Goal: Task Accomplishment & Management: Complete application form

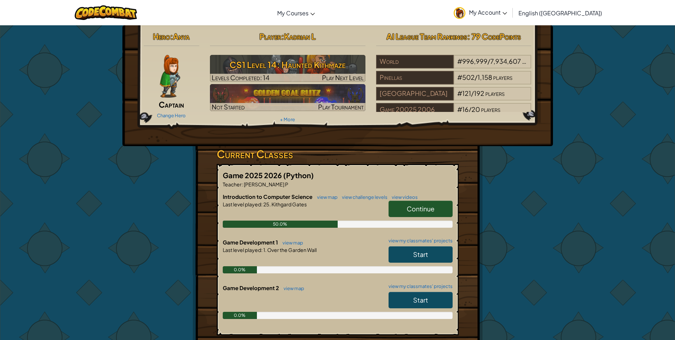
click at [422, 209] on span "Continue" at bounding box center [421, 208] width 28 height 8
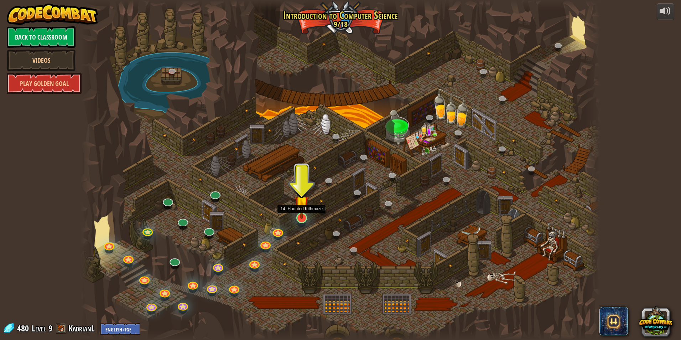
click at [301, 218] on img at bounding box center [301, 203] width 14 height 32
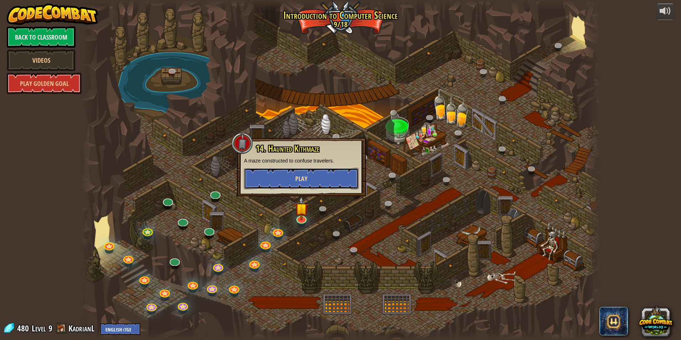
click at [307, 175] on span "Play" at bounding box center [301, 178] width 12 height 9
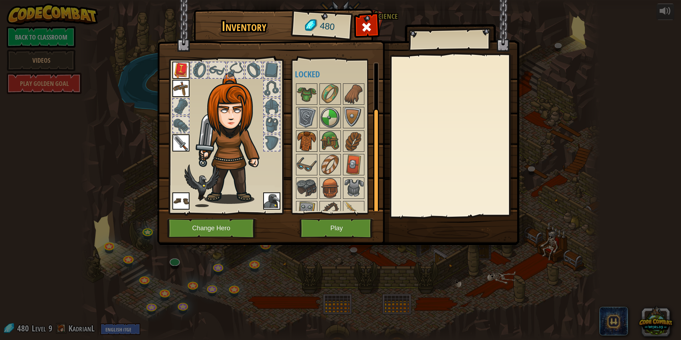
scroll to position [59, 0]
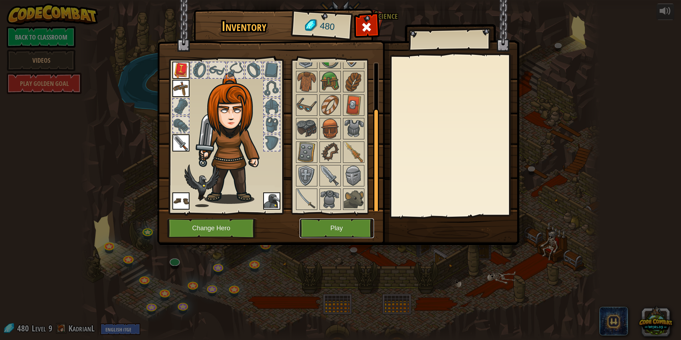
click at [330, 226] on button "Play" at bounding box center [336, 228] width 74 height 20
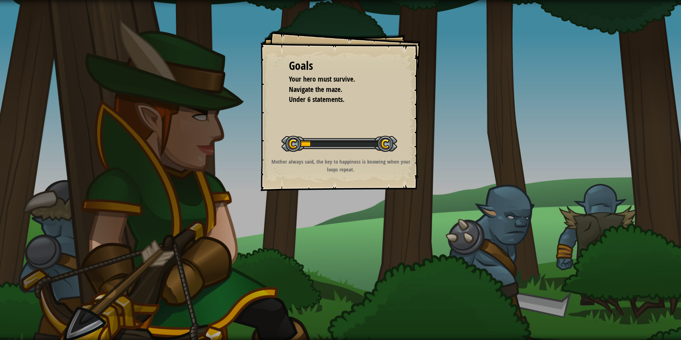
click at [289, 46] on div "Goals Your hero must survive. Navigate the maze. Under 6 statements. Start Leve…" at bounding box center [340, 111] width 160 height 160
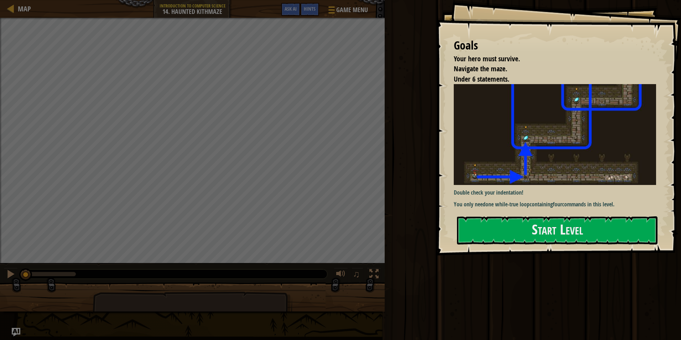
click at [601, 200] on p "You only need one while-true loop containing four commands in this level." at bounding box center [558, 204] width 208 height 8
click at [601, 217] on button "Start Level" at bounding box center [557, 230] width 200 height 28
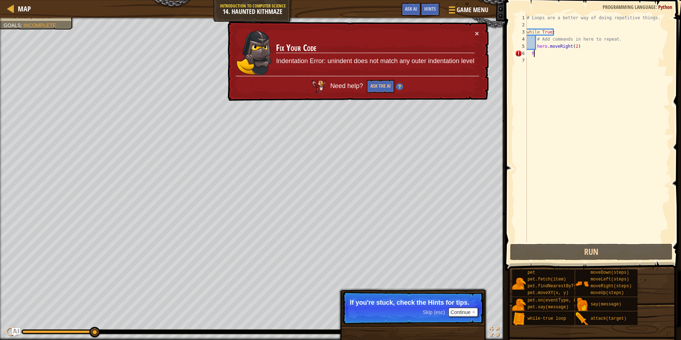
click at [539, 55] on div "# Loops are a better way of doing repetitive things. while True : # Add command…" at bounding box center [597, 135] width 145 height 242
type textarea "h"
click at [453, 312] on button "Continue" at bounding box center [463, 311] width 30 height 9
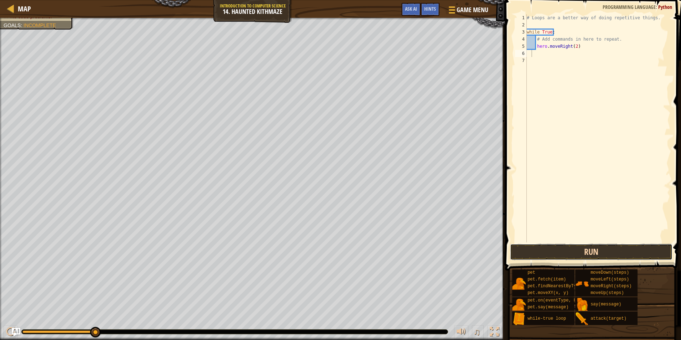
click at [595, 250] on button "Run" at bounding box center [591, 252] width 162 height 16
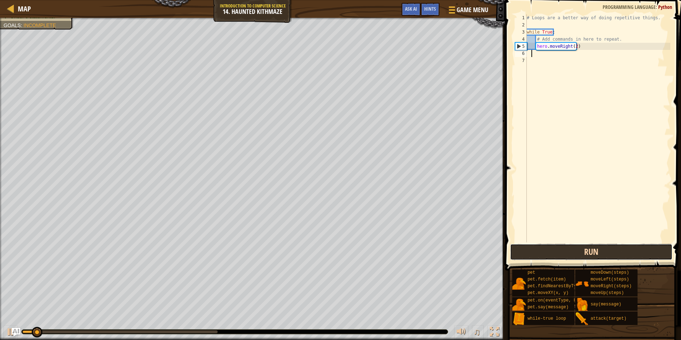
click at [592, 252] on button "Run" at bounding box center [591, 252] width 162 height 16
click at [574, 259] on button "Run" at bounding box center [591, 252] width 162 height 16
click at [576, 251] on button "Run" at bounding box center [591, 252] width 162 height 16
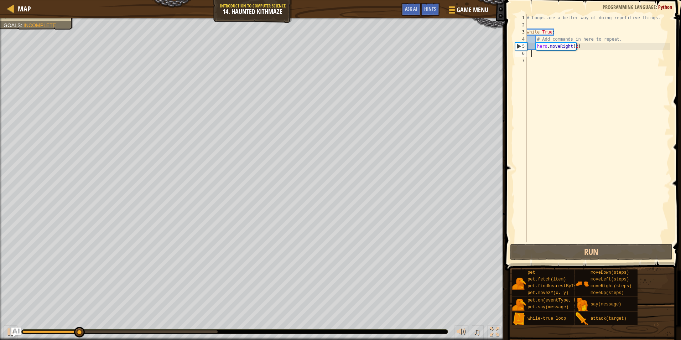
click at [15, 332] on img "Ask AI" at bounding box center [15, 331] width 9 height 9
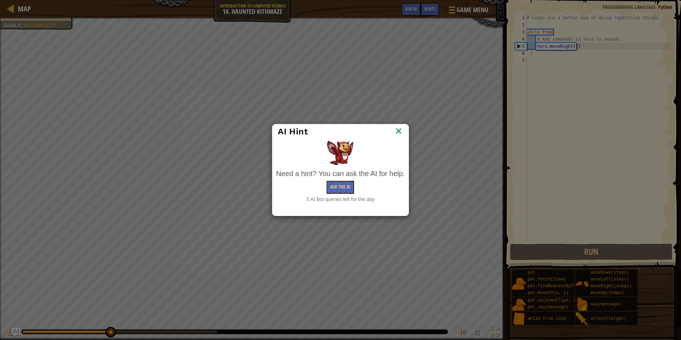
click at [398, 135] on img at bounding box center [398, 131] width 9 height 11
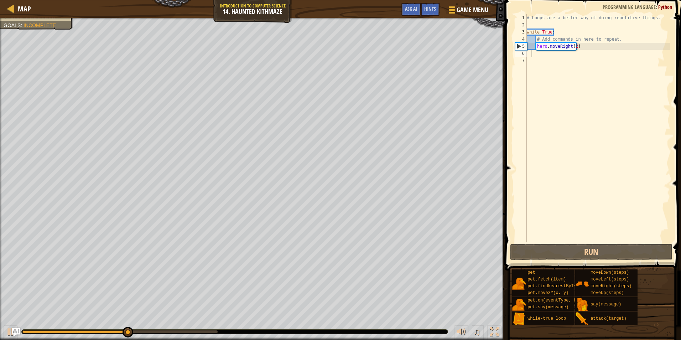
drag, startPoint x: 82, startPoint y: 328, endPoint x: 42, endPoint y: 328, distance: 40.6
click at [42, 328] on div "♫" at bounding box center [252, 329] width 505 height 21
drag, startPoint x: 136, startPoint y: 328, endPoint x: 8, endPoint y: 332, distance: 128.2
click at [8, 332] on div "♫" at bounding box center [252, 329] width 505 height 21
click at [5, 328] on button at bounding box center [11, 332] width 14 height 15
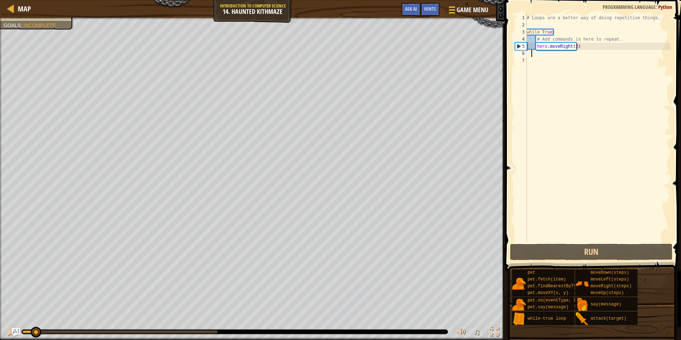
type textarea "h"
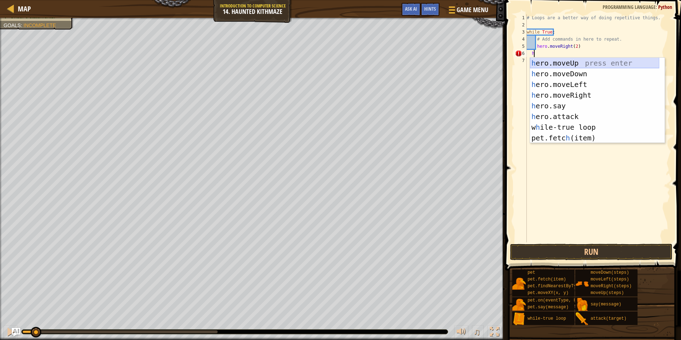
click at [552, 66] on div "h ero.moveUp press enter h ero.moveDown press enter h ero.moveLeft press enter …" at bounding box center [594, 111] width 129 height 107
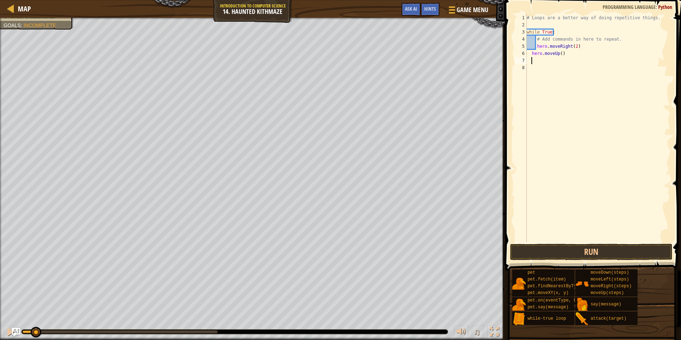
scroll to position [3, 0]
click at [558, 52] on div "# Loops are a better way of doing repetitive things. while True : # Add command…" at bounding box center [597, 135] width 145 height 242
click at [559, 55] on div "# Loops are a better way of doing repetitive things. while True : # Add command…" at bounding box center [597, 135] width 145 height 242
type textarea "hero.moveUp(2)"
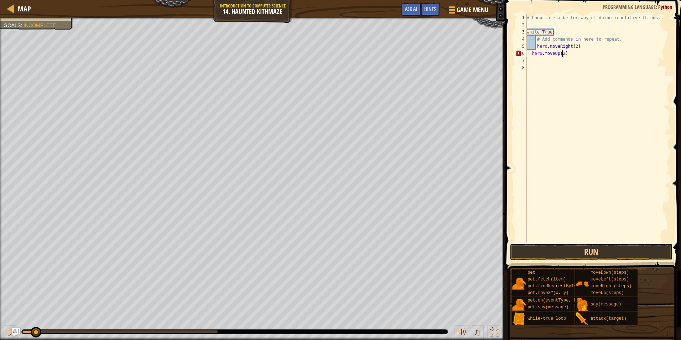
click at [536, 60] on div "# Loops are a better way of doing repetitive things. while True : # Add command…" at bounding box center [597, 135] width 145 height 242
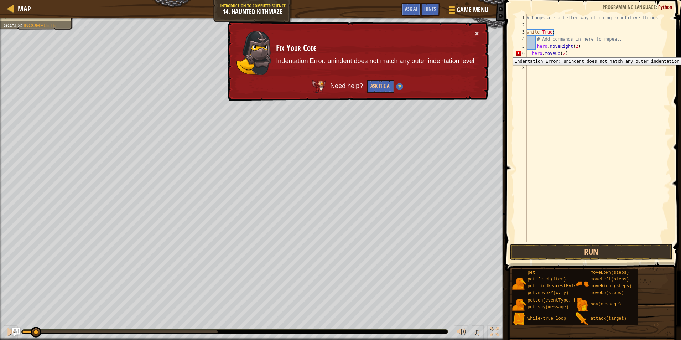
click at [518, 52] on div "6" at bounding box center [521, 53] width 12 height 7
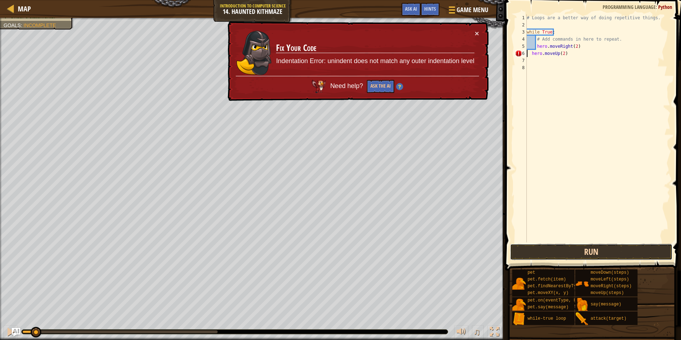
click at [571, 252] on button "Run" at bounding box center [591, 252] width 162 height 16
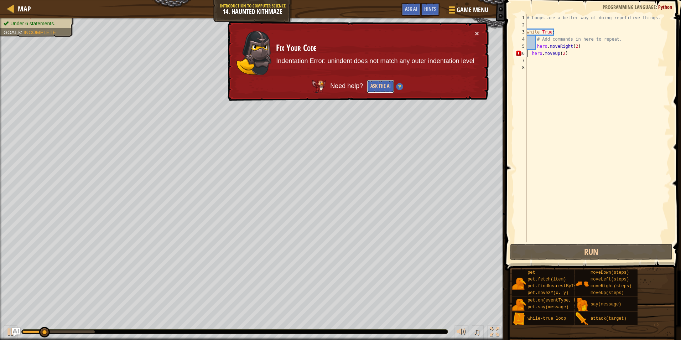
click at [381, 84] on button "Ask the AI" at bounding box center [380, 86] width 27 height 13
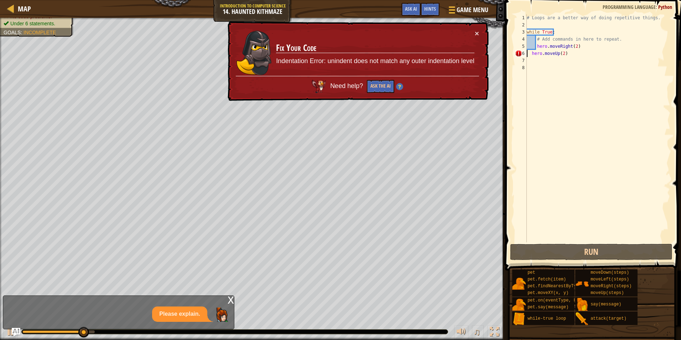
click at [532, 51] on div "# Loops are a better way of doing repetitive things. while True : # Add command…" at bounding box center [597, 135] width 145 height 242
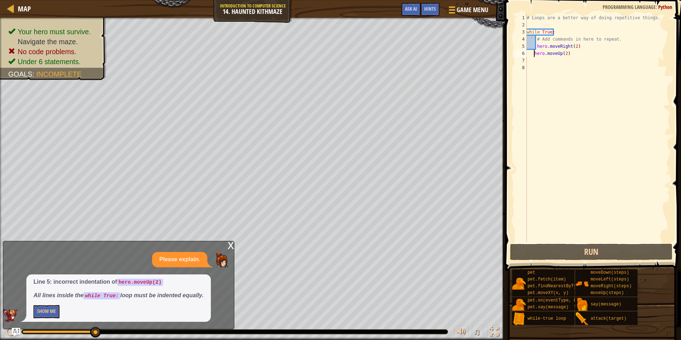
type textarea "hero.moveUp(2)"
click at [582, 88] on div "# Loops are a better way of doing repetitive things. while True : # Add command…" at bounding box center [597, 135] width 145 height 242
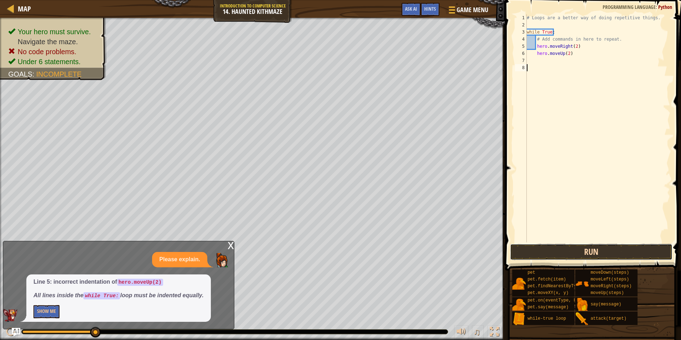
click at [576, 254] on button "Run" at bounding box center [591, 252] width 162 height 16
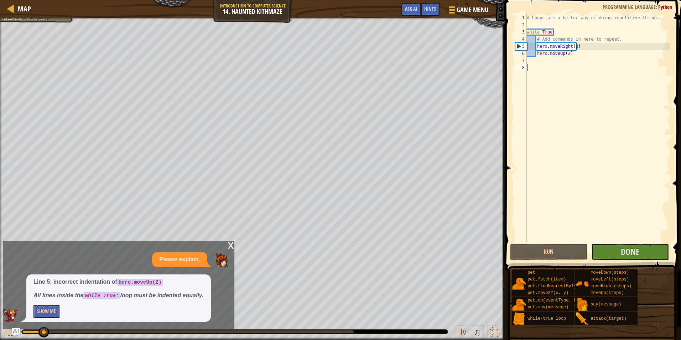
click at [232, 245] on div "x" at bounding box center [231, 244] width 6 height 7
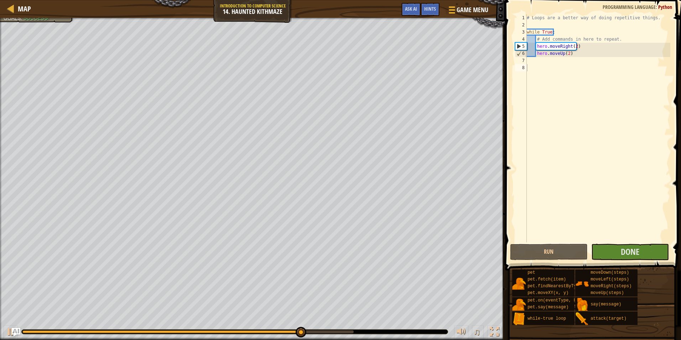
click at [347, 333] on div at bounding box center [235, 331] width 426 height 4
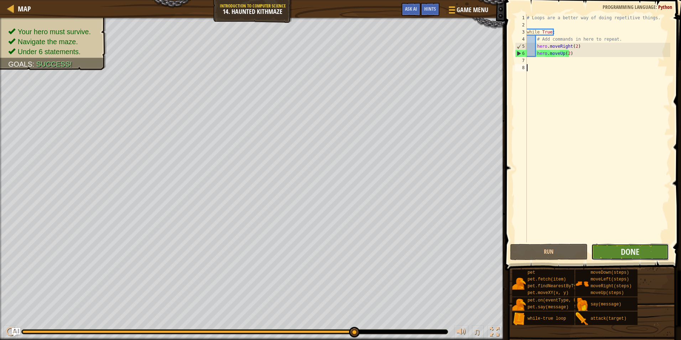
click at [620, 249] on button "Done" at bounding box center [630, 252] width 78 height 16
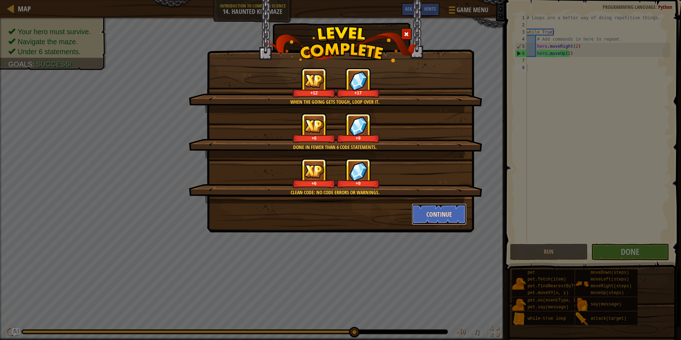
click at [433, 210] on button "Continue" at bounding box center [439, 213] width 55 height 21
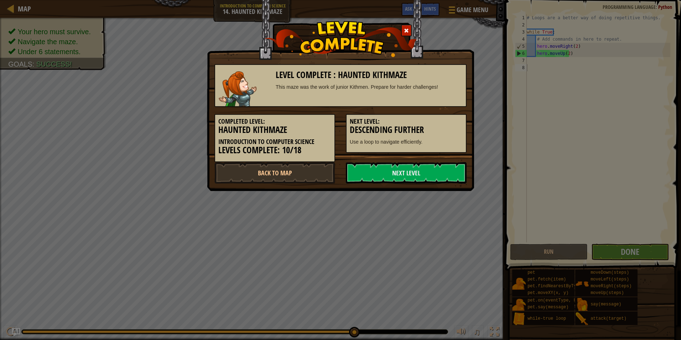
click at [432, 214] on div "Level Complete : Haunted Kithmaze This maze was the work of junior Kithmen. Pre…" at bounding box center [340, 170] width 681 height 340
click at [446, 166] on link "Next Level" at bounding box center [406, 172] width 121 height 21
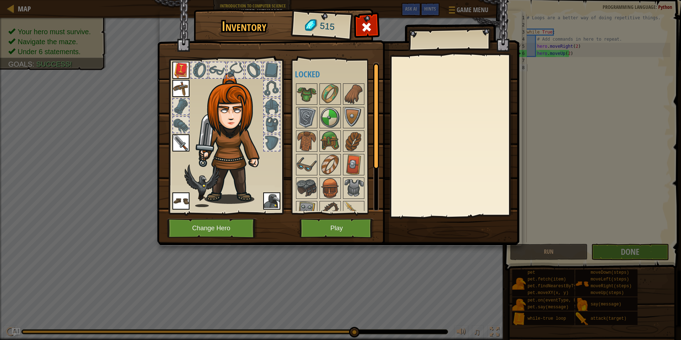
click at [350, 241] on img at bounding box center [338, 115] width 362 height 258
click at [350, 235] on button "Play" at bounding box center [336, 228] width 74 height 20
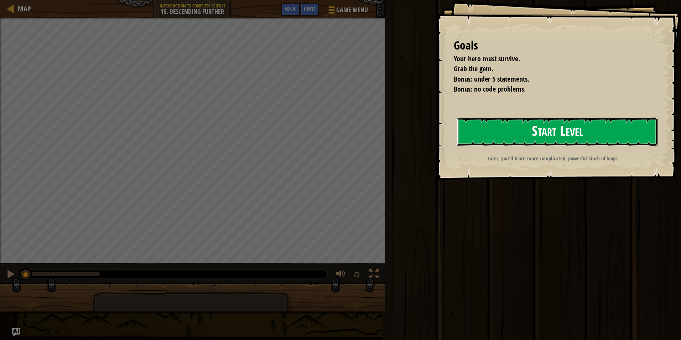
click at [521, 125] on button "Start Level" at bounding box center [557, 131] width 200 height 28
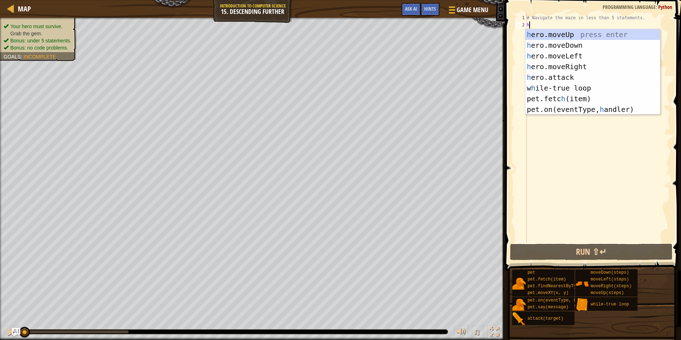
scroll to position [3, 0]
type textarea "hero"
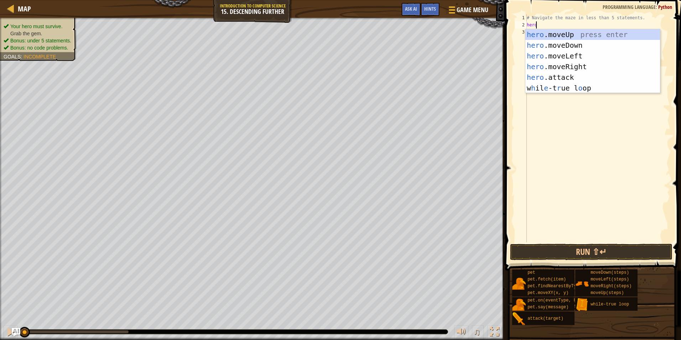
scroll to position [3, 0]
click at [551, 65] on div "hero .moveUp press enter hero .moveDown press enter hero .moveLeft press enter …" at bounding box center [592, 71] width 135 height 85
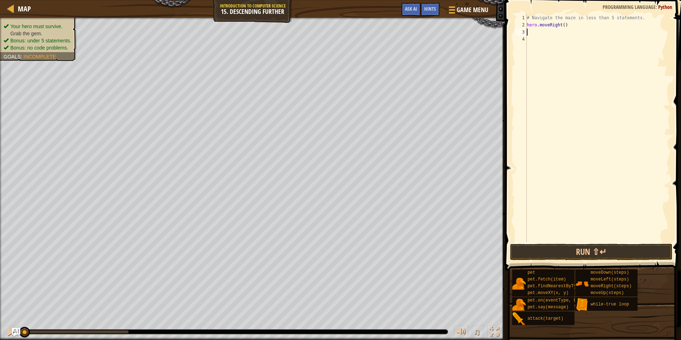
scroll to position [3, 0]
click at [562, 32] on div "# Navigate the maze in less than 5 statements. hero . moveRight ( )" at bounding box center [597, 135] width 145 height 242
click at [526, 24] on div "2" at bounding box center [521, 24] width 12 height 7
click at [531, 21] on div "# Navigate the maze in less than 5 statements. hero . moveRight ( )" at bounding box center [597, 135] width 145 height 242
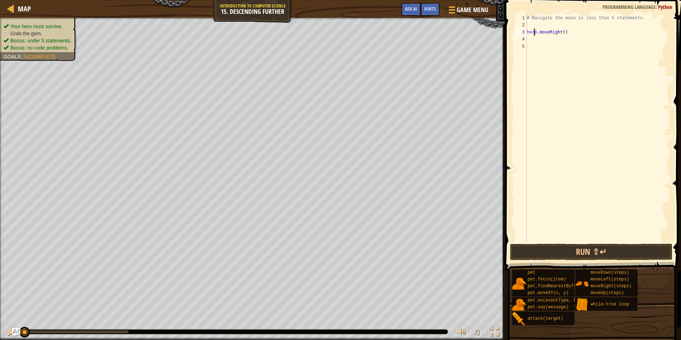
click at [535, 30] on div "# Navigate the maze in less than 5 statements. hero . moveRight ( )" at bounding box center [597, 135] width 145 height 242
type textarea "hero.moveRight()"
click at [532, 27] on div "# Navigate the maze in less than 5 statements. hero . moveRight ( )" at bounding box center [597, 135] width 145 height 242
type textarea "whil"
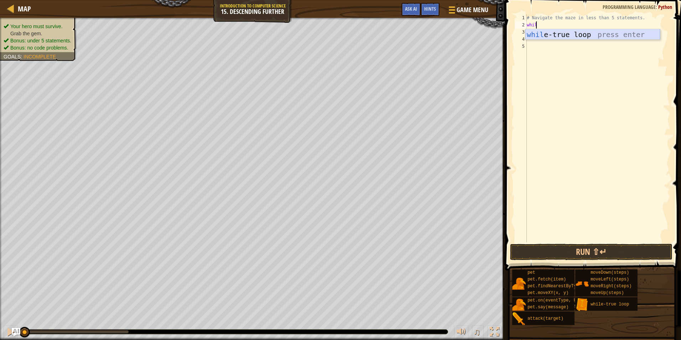
click at [537, 34] on div "whil e-true loop press enter" at bounding box center [592, 45] width 135 height 32
click at [530, 43] on div "# Navigate the maze in less than 5 statements. while True : hero . moveRight ( )" at bounding box center [597, 135] width 145 height 242
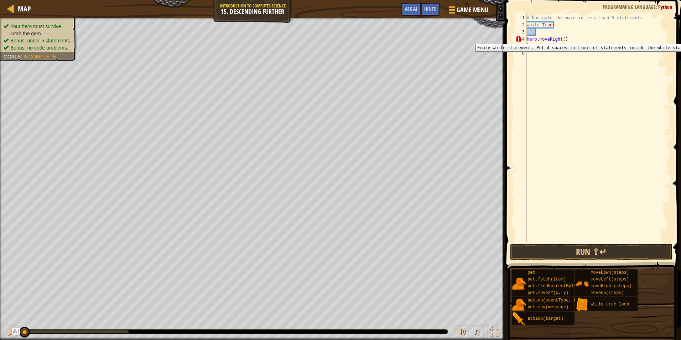
click at [523, 38] on div "4" at bounding box center [521, 39] width 12 height 7
click at [526, 38] on div "4" at bounding box center [521, 39] width 12 height 7
type textarea "hero.moveRight()"
click at [580, 29] on div "# Navigate the maze in less than 5 statements. while True : hero . moveRight ( )" at bounding box center [597, 135] width 145 height 242
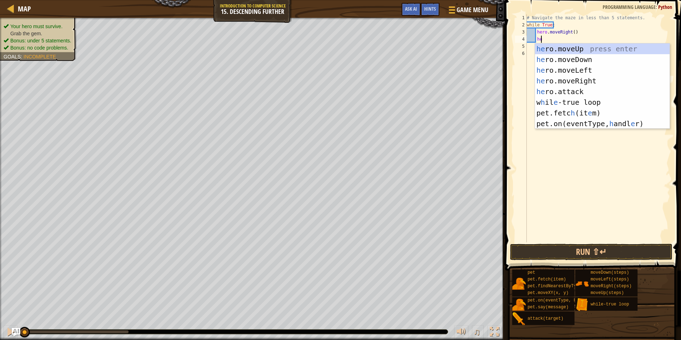
type textarea "her"
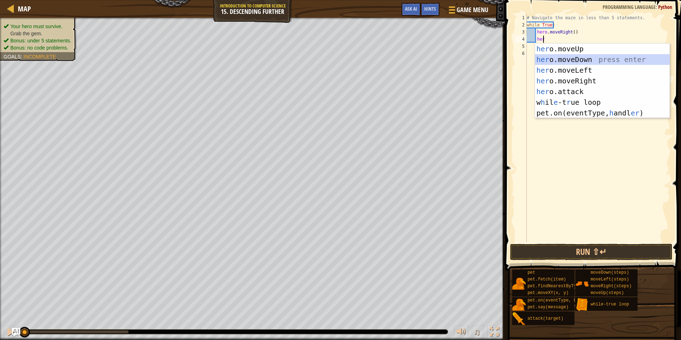
click at [577, 58] on div "her o.moveUp press enter her o.moveDown press enter her o.moveLeft press enter …" at bounding box center [602, 91] width 135 height 96
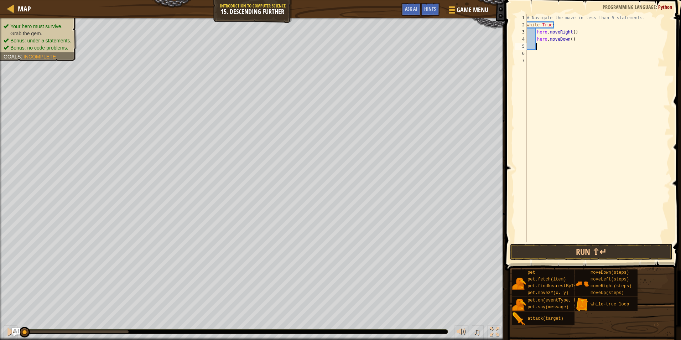
click at [572, 32] on div "# Navigate the maze in less than 5 statements. while True : hero . moveRight ( …" at bounding box center [597, 135] width 145 height 242
type textarea "hero.moveRight(2)"
click at [569, 245] on button "Run ⇧↵" at bounding box center [591, 252] width 162 height 16
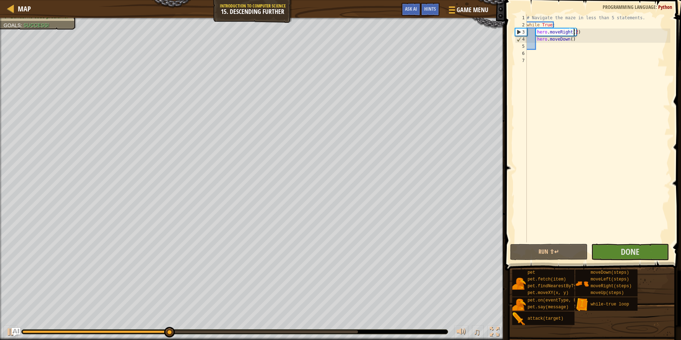
click at [346, 329] on div at bounding box center [235, 331] width 426 height 4
click at [341, 329] on div at bounding box center [235, 331] width 426 height 4
click at [336, 329] on div at bounding box center [234, 331] width 427 height 5
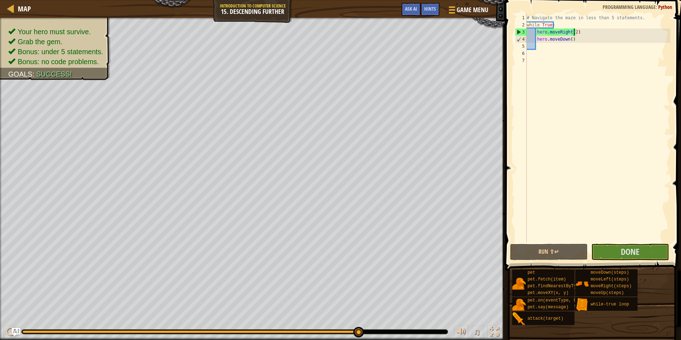
drag, startPoint x: 210, startPoint y: 330, endPoint x: 365, endPoint y: 329, distance: 155.2
click at [365, 329] on div at bounding box center [234, 331] width 427 height 5
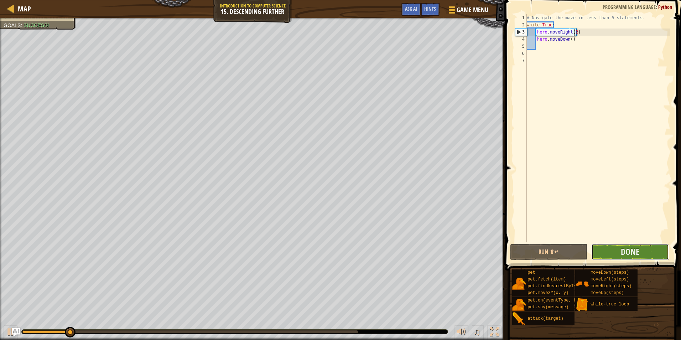
click at [601, 257] on button "Done" at bounding box center [630, 252] width 78 height 16
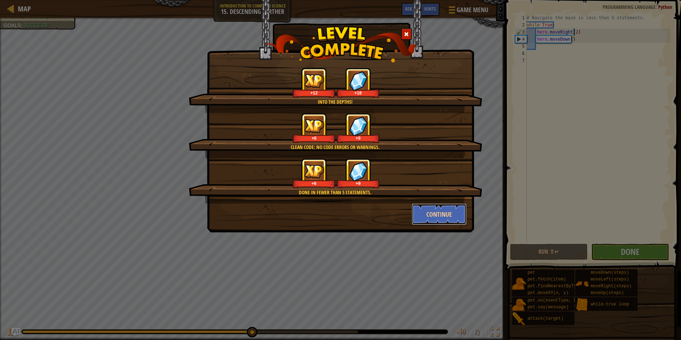
click at [429, 221] on button "Continue" at bounding box center [439, 213] width 55 height 21
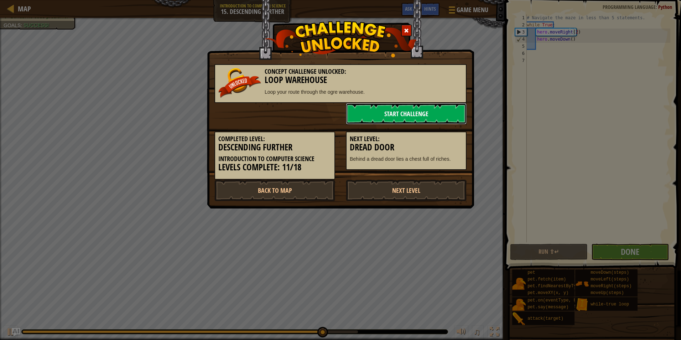
click at [417, 111] on link "Start Challenge" at bounding box center [406, 113] width 121 height 21
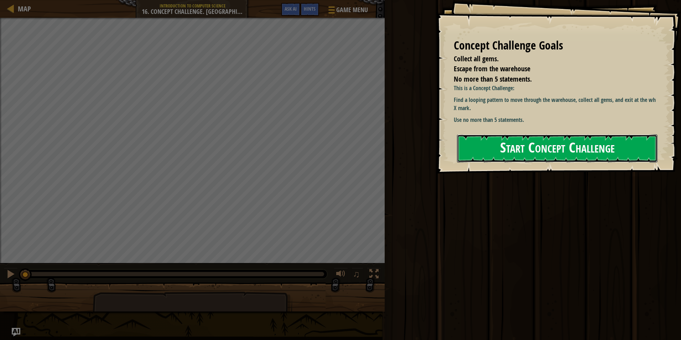
click at [560, 144] on button "Start Concept Challenge" at bounding box center [557, 148] width 200 height 28
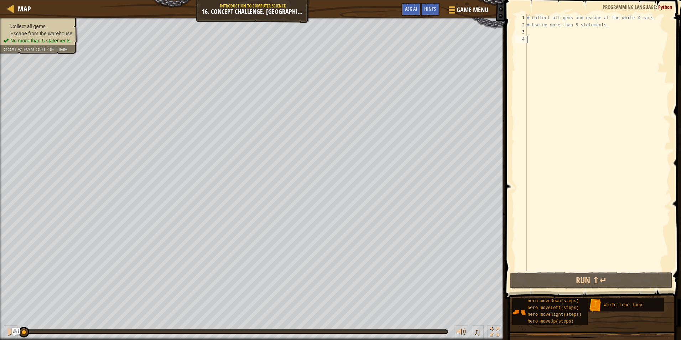
click at [538, 25] on div "# Collect all gems and escape at the white X mark. # Use no more than 5 stateme…" at bounding box center [597, 149] width 145 height 271
type textarea "# Use no more than 5 statements."
click at [537, 35] on div "# Collect all gems and escape at the white X mark. # Use no more than 5 stateme…" at bounding box center [597, 149] width 145 height 271
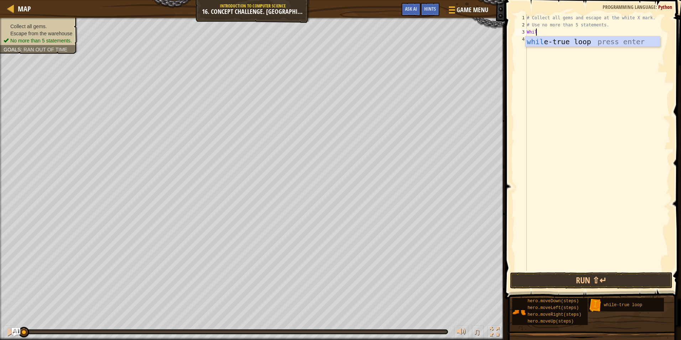
type textarea "While"
click at [535, 42] on div "while -true loop press enter" at bounding box center [592, 52] width 135 height 32
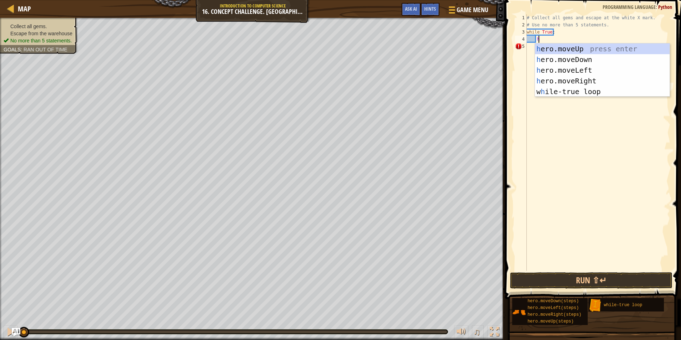
type textarea "her"
click at [559, 50] on div "her o.moveUp press enter her o.moveDown press enter her o.moveLeft press enter …" at bounding box center [602, 80] width 135 height 75
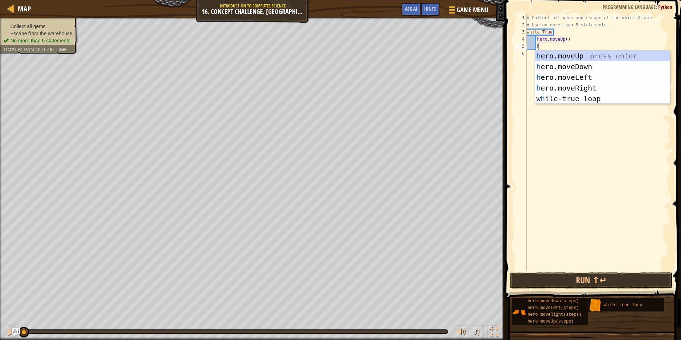
type textarea "h"
click at [585, 85] on div "h ero.moveUp press enter h ero.moveDown press enter h ero.moveLeft press enter …" at bounding box center [602, 88] width 135 height 75
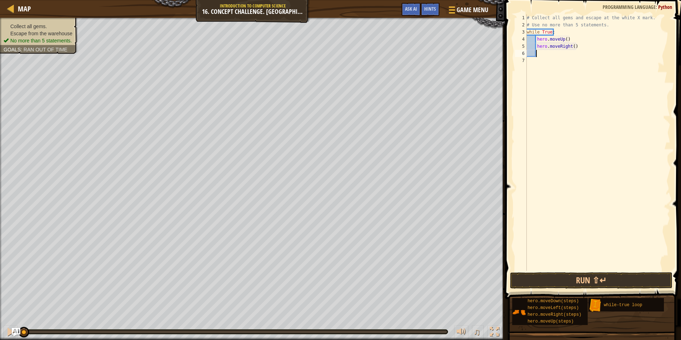
scroll to position [3, 0]
click at [563, 39] on div "# Collect all gems and escape at the white X mark. # Use no more than 5 stateme…" at bounding box center [597, 149] width 145 height 271
click at [573, 45] on div "# Collect all gems and escape at the white X mark. # Use no more than 5 stateme…" at bounding box center [597, 149] width 145 height 271
click at [570, 45] on div "# Collect all gems and escape at the white X mark. # Use no more than 5 stateme…" at bounding box center [597, 149] width 145 height 271
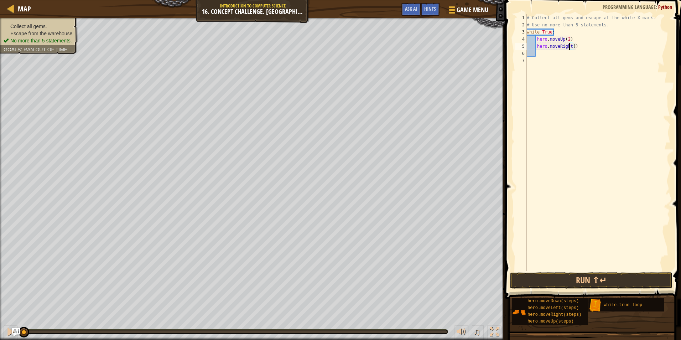
click at [571, 45] on div "# Collect all gems and escape at the white X mark. # Use no more than 5 stateme…" at bounding box center [597, 149] width 145 height 271
type textarea "hero.moveRight(2)"
click at [561, 62] on div "# Collect all gems and escape at the white X mark. # Use no more than 5 stateme…" at bounding box center [597, 149] width 145 height 271
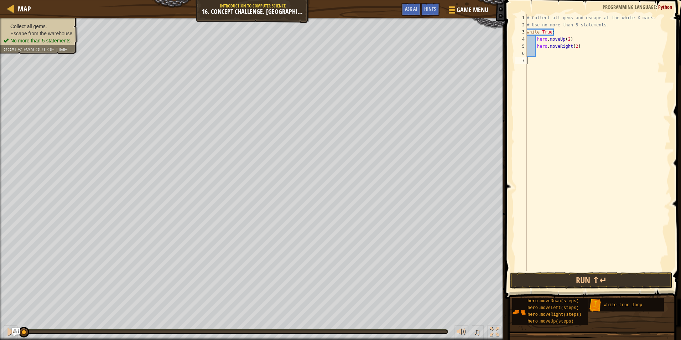
click at [557, 57] on div "# Collect all gems and escape at the white X mark. # Use no more than 5 stateme…" at bounding box center [597, 149] width 145 height 271
click at [550, 56] on div "# Collect all gems and escape at the white X mark. # Use no more than 5 stateme…" at bounding box center [597, 149] width 145 height 271
type textarea "h"
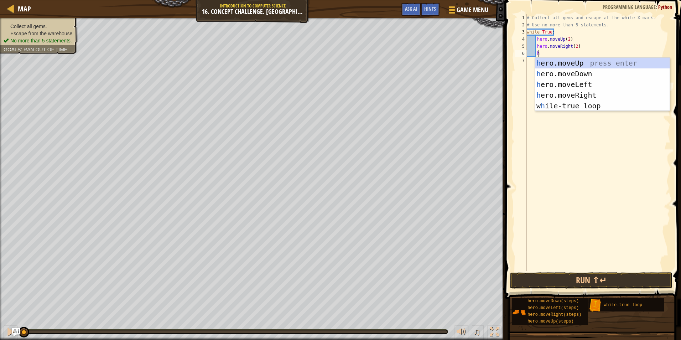
scroll to position [3, 1]
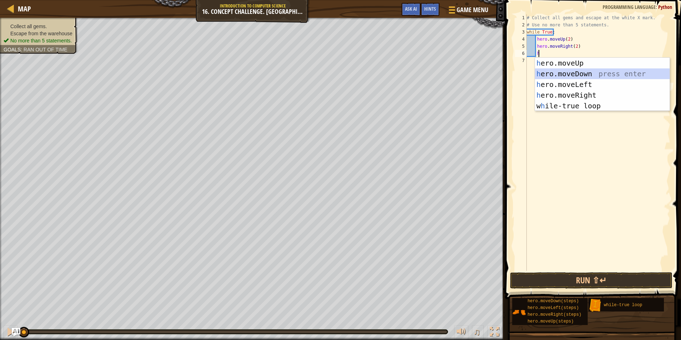
click at [586, 74] on div "h ero.moveUp press enter h ero.moveDown press enter h ero.moveLeft press enter …" at bounding box center [602, 95] width 135 height 75
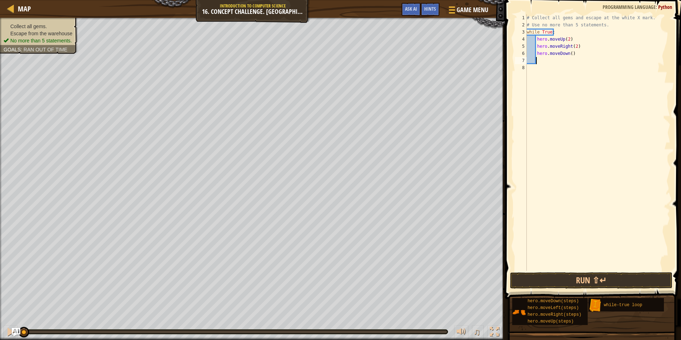
type textarea "h"
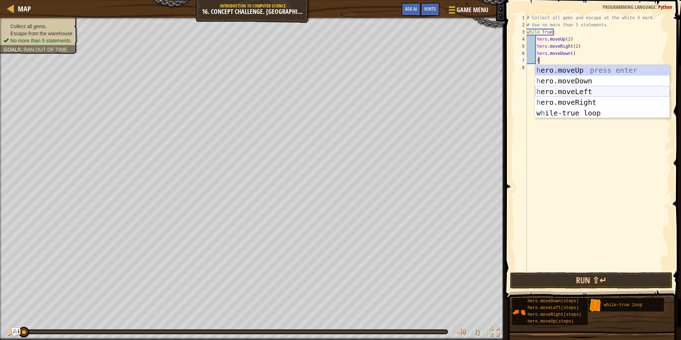
click at [582, 92] on div "h ero.moveUp press enter h ero.moveDown press enter h ero.moveLeft press enter …" at bounding box center [602, 102] width 135 height 75
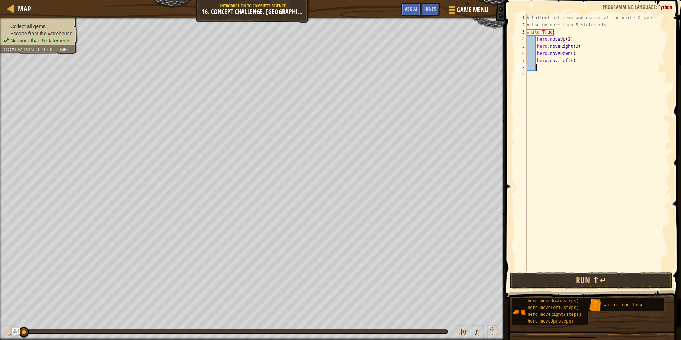
scroll to position [3, 0]
click at [588, 276] on button "Run ⇧↵" at bounding box center [591, 280] width 162 height 16
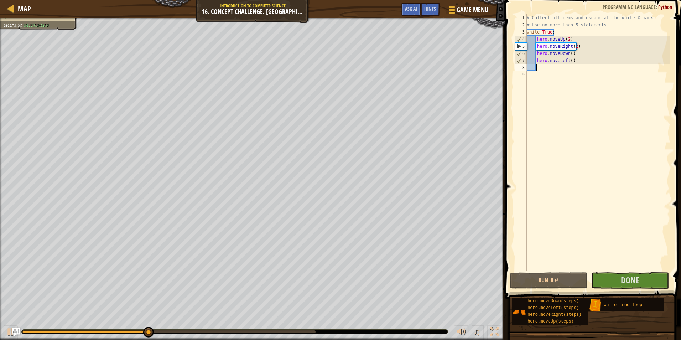
click at [242, 335] on div "♫" at bounding box center [252, 329] width 505 height 21
click at [240, 331] on div at bounding box center [168, 331] width 293 height 3
click at [284, 330] on div at bounding box center [168, 331] width 293 height 3
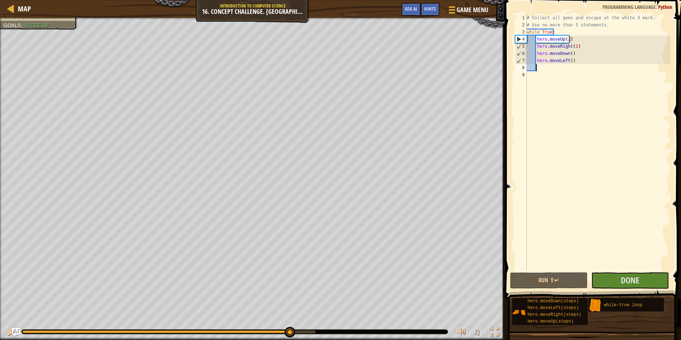
click at [303, 335] on div "♫" at bounding box center [252, 329] width 505 height 21
click at [311, 332] on div at bounding box center [168, 331] width 293 height 3
click at [642, 274] on button "Done" at bounding box center [630, 280] width 78 height 16
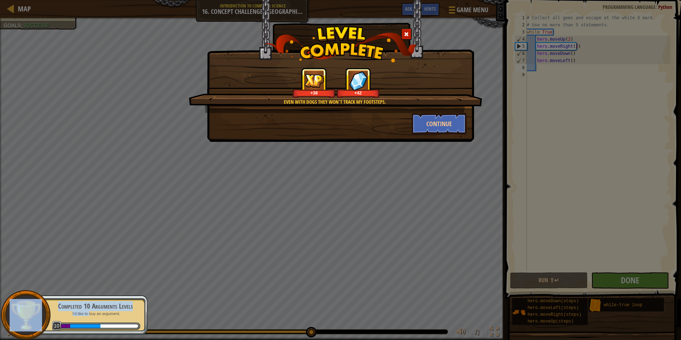
drag, startPoint x: 89, startPoint y: 317, endPoint x: 280, endPoint y: 233, distance: 208.5
click at [266, 1] on body "Map Introduction to Computer Science 16. Concept Challenge. Loop Warehouse Game…" at bounding box center [340, 0] width 681 height 1
click at [334, 142] on div "Even with dogs they won't track my footsteps. +38 +42 Continue" at bounding box center [340, 170] width 681 height 340
click at [38, 309] on img at bounding box center [26, 315] width 32 height 32
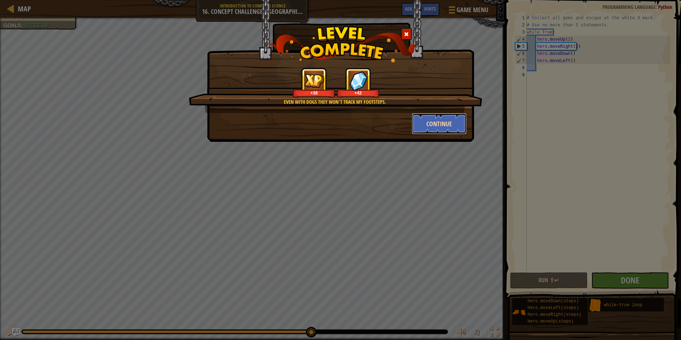
click at [419, 128] on button "Continue" at bounding box center [439, 123] width 55 height 21
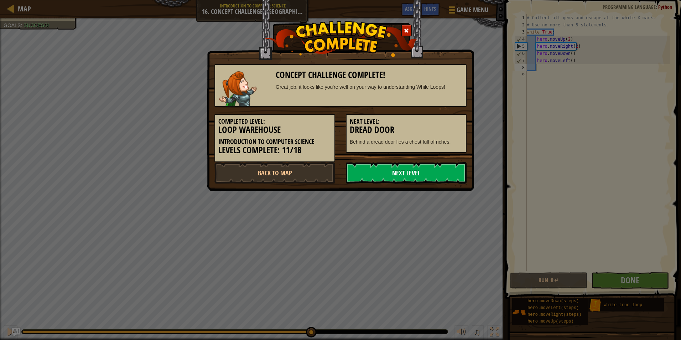
click at [393, 168] on link "Next Level" at bounding box center [406, 172] width 121 height 21
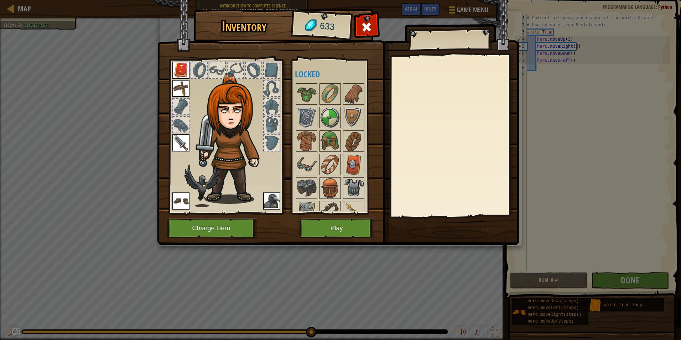
scroll to position [130, 0]
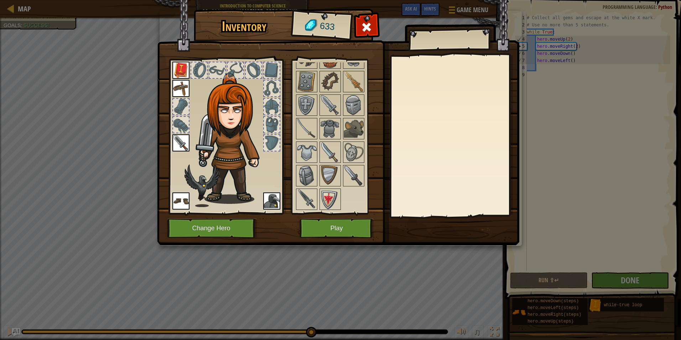
click at [184, 67] on img at bounding box center [180, 70] width 17 height 17
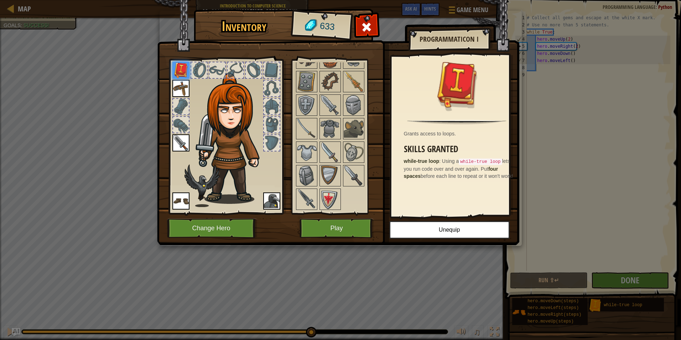
click at [393, 177] on div "Inventory 633 Available Equip Equip Equip Equip Equip (double-click to equip) L…" at bounding box center [341, 128] width 362 height 235
click at [346, 236] on button "Play" at bounding box center [336, 228] width 74 height 20
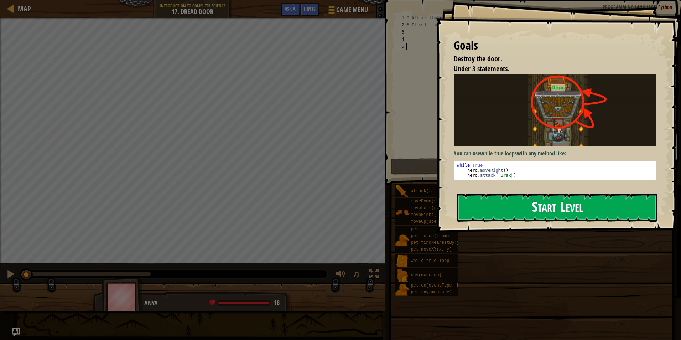
click at [572, 193] on button "Start Level" at bounding box center [557, 207] width 200 height 28
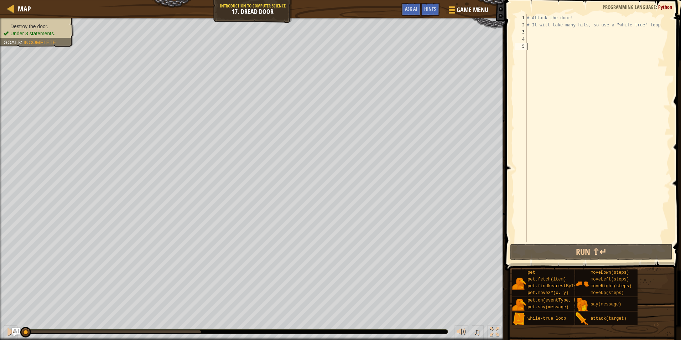
click at [538, 33] on div "# Attack the door! # It will take many hits, so use a "while-true" loop." at bounding box center [597, 135] width 145 height 242
type textarea "wh"
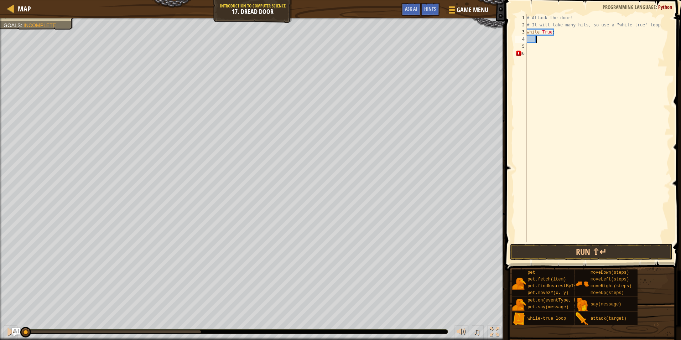
scroll to position [3, 1]
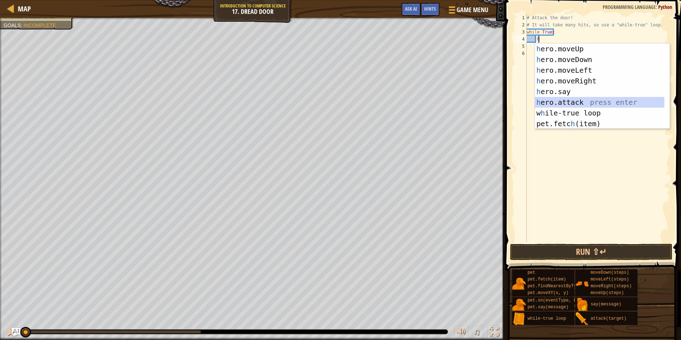
click at [557, 105] on div "h ero.moveUp press enter h ero.moveDown press enter h ero.moveLeft press enter …" at bounding box center [599, 96] width 129 height 107
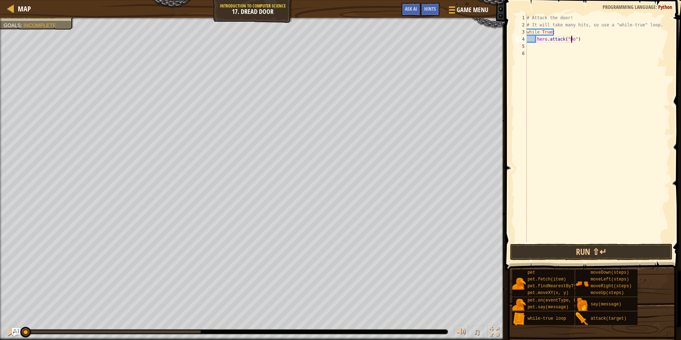
type textarea "hero.attack("Door")"
click at [594, 83] on div "# Attack the door! # It will take many hits, so use a "while-true" loop. while …" at bounding box center [597, 135] width 145 height 242
click at [574, 255] on button "Run ⇧↵" at bounding box center [591, 252] width 162 height 16
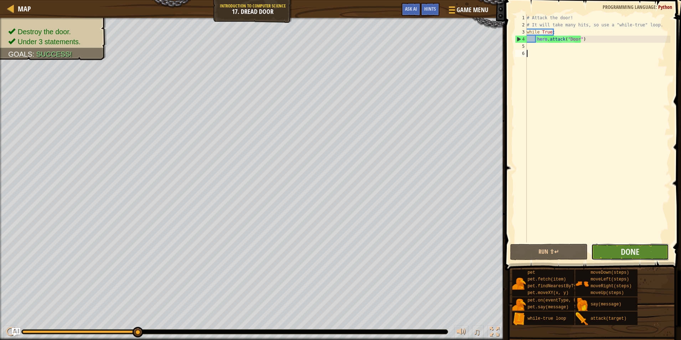
click at [618, 249] on button "Done" at bounding box center [630, 252] width 78 height 16
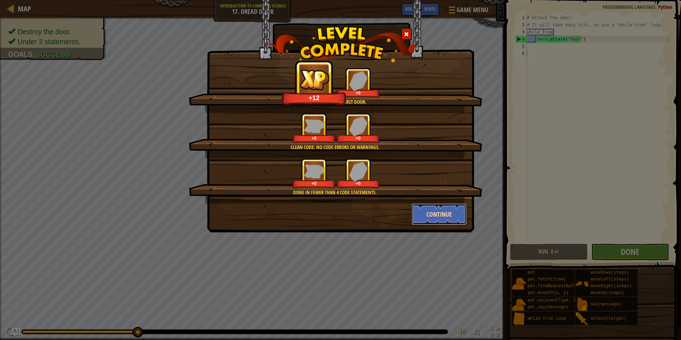
click at [434, 215] on button "Continue" at bounding box center [439, 213] width 55 height 21
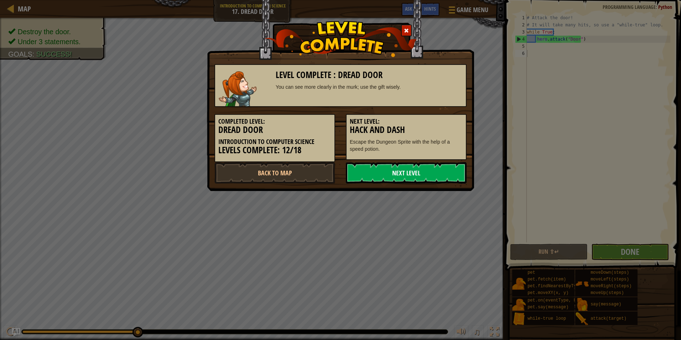
click at [368, 173] on link "Next Level" at bounding box center [406, 172] width 121 height 21
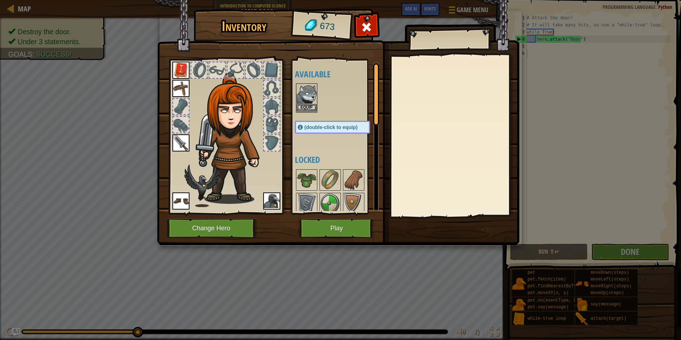
click at [303, 104] on img at bounding box center [307, 94] width 20 height 20
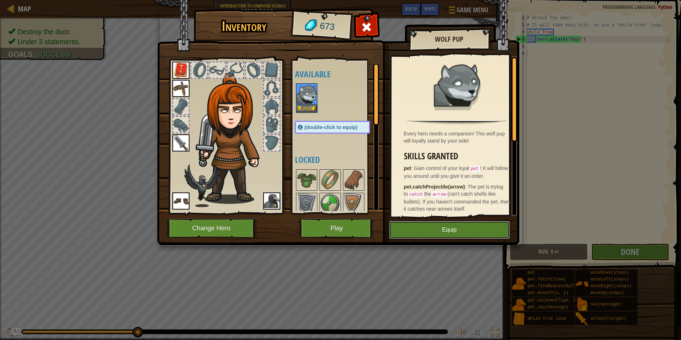
click at [469, 226] on button "Equip" at bounding box center [449, 230] width 120 height 18
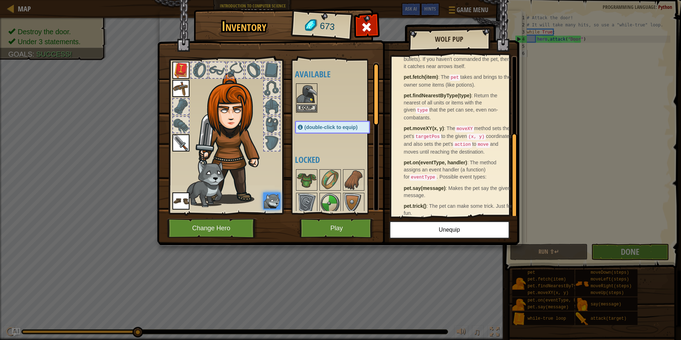
scroll to position [145, 0]
drag, startPoint x: 406, startPoint y: 88, endPoint x: 428, endPoint y: 88, distance: 22.1
click at [428, 90] on strong "pet.findNearestByType(type)" at bounding box center [438, 93] width 68 height 6
click at [348, 230] on button "Play" at bounding box center [336, 228] width 74 height 20
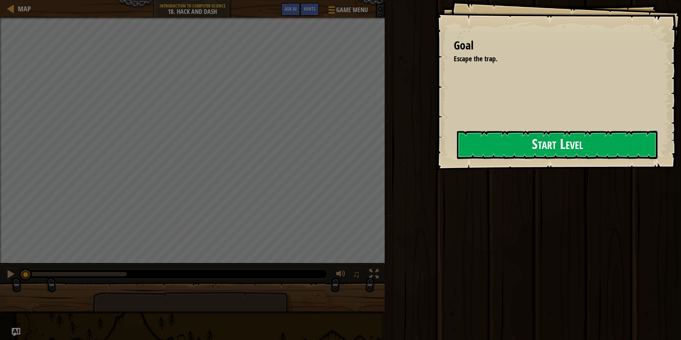
click at [581, 156] on button "Start Level" at bounding box center [557, 145] width 200 height 28
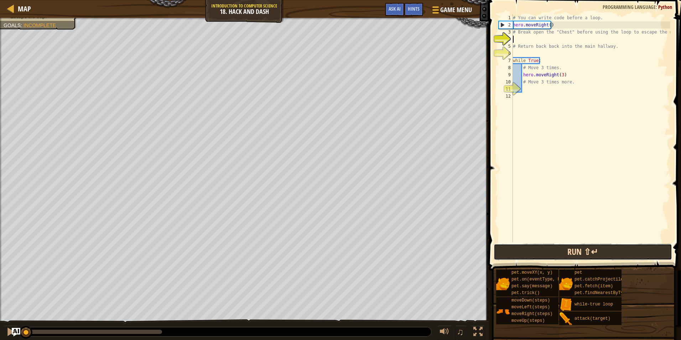
click at [526, 247] on button "Run ⇧↵" at bounding box center [582, 252] width 178 height 16
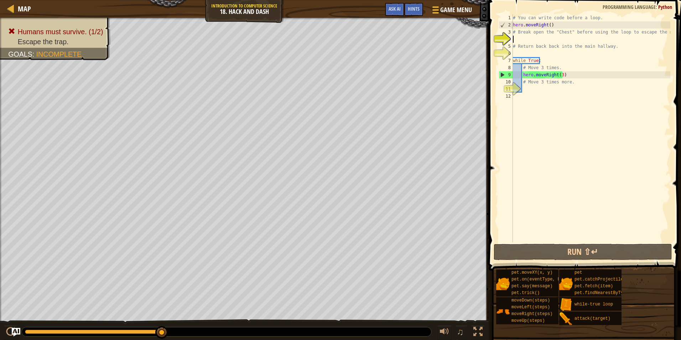
click at [587, 94] on div "# You can write code before a loop. hero . moveRight ( ) # Break open the "Ches…" at bounding box center [590, 135] width 159 height 242
click at [522, 56] on div "# You can write code before a loop. hero . moveRight ( ) # Break open the "Ches…" at bounding box center [590, 135] width 159 height 242
click at [593, 114] on div "# You can write code before a loop. hero . moveRight ( ) # Break open the "Ches…" at bounding box center [590, 135] width 159 height 242
click at [573, 70] on div "# You can write code before a loop. hero . moveRight ( ) # Break open the "Ches…" at bounding box center [590, 135] width 159 height 242
type textarea "# Move 3 times."
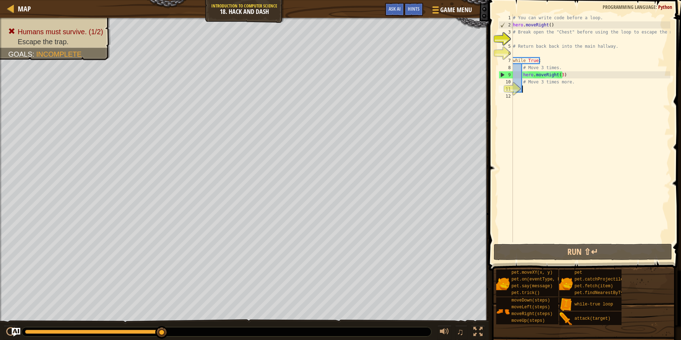
click at [558, 86] on div "# You can write code before a loop. hero . moveRight ( ) # Break open the "Ches…" at bounding box center [590, 135] width 159 height 242
click at [187, 8] on div "Map Introduction to Computer Science 18. Hack and Dash Game Menu Done Hints Ask…" at bounding box center [340, 170] width 681 height 340
click at [546, 53] on div "# You can write code before a loop. hero . moveRight ( ) # Break open the "Ches…" at bounding box center [590, 135] width 159 height 242
click at [552, 24] on div "# You can write code before a loop. hero . moveRight ( ) # Break open the "Ches…" at bounding box center [590, 135] width 159 height 242
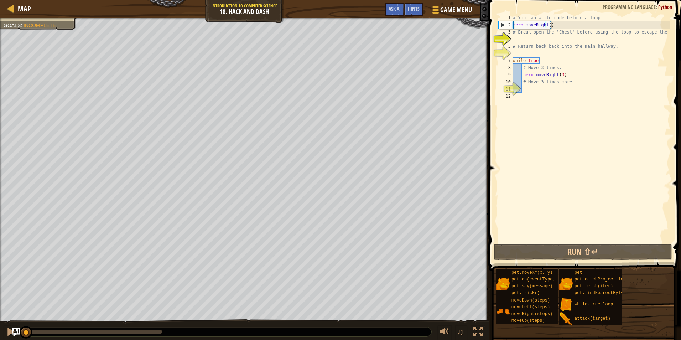
drag, startPoint x: 160, startPoint y: 327, endPoint x: -1, endPoint y: 319, distance: 161.8
click at [0, 0] on html "Map Introduction to Computer Science 18. Hack and Dash Game Menu Done Hints Ask…" at bounding box center [340, 0] width 681 height 0
click at [517, 35] on div "# You can write code before a loop. hero . moveRight ( ) # Break open the "Ches…" at bounding box center [590, 135] width 159 height 242
type textarea "# Break open the "Chest" before using the loop to escape the maze!"
click at [517, 38] on div "# You can write code before a loop. hero . moveRight ( ) # Break open the "Ches…" at bounding box center [590, 135] width 159 height 242
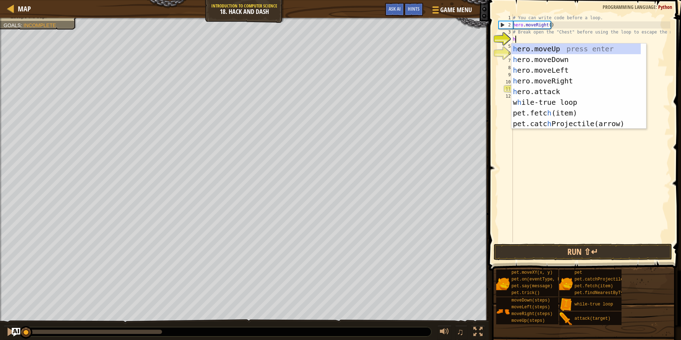
scroll to position [3, 0]
type textarea "her"
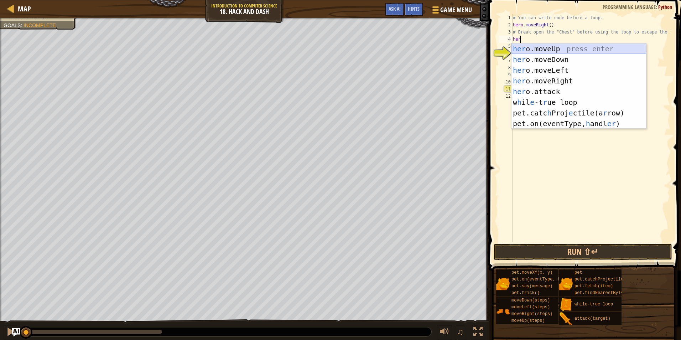
click at [551, 51] on div "her o.moveUp press enter her o.moveDown press enter her o.moveLeft press enter …" at bounding box center [578, 96] width 135 height 107
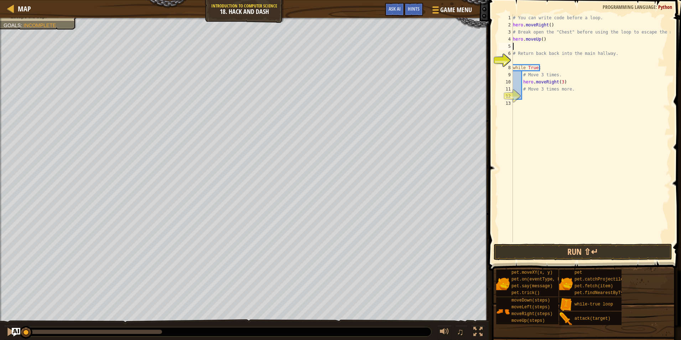
click at [536, 96] on div "# You can write code before a loop. hero . moveRight ( ) # Break open the "Ches…" at bounding box center [590, 135] width 159 height 242
click at [534, 90] on div "# You can write code before a loop. hero . moveRight ( ) # Break open the "Ches…" at bounding box center [590, 135] width 159 height 242
click at [526, 90] on div "# You can write code before a loop. hero . moveRight ( ) # Break open the "Ches…" at bounding box center [590, 135] width 159 height 242
click at [524, 90] on div "# You can write code before a loop. hero . moveRight ( ) # Break open the "Ches…" at bounding box center [590, 135] width 159 height 242
click at [571, 84] on div "# You can write code before a loop. hero . moveRight ( ) # Break open the "Ches…" at bounding box center [590, 135] width 159 height 242
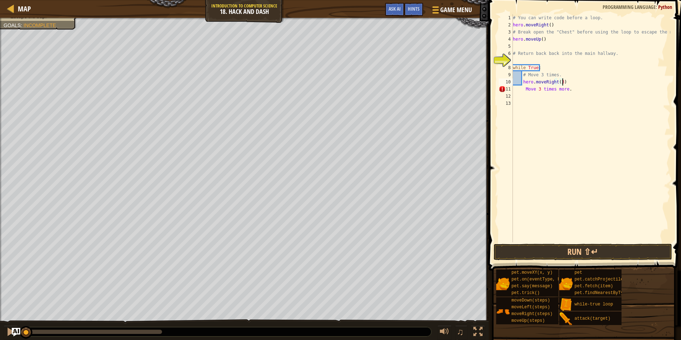
type textarea "hero.moveRight(3)"
type textarea "h"
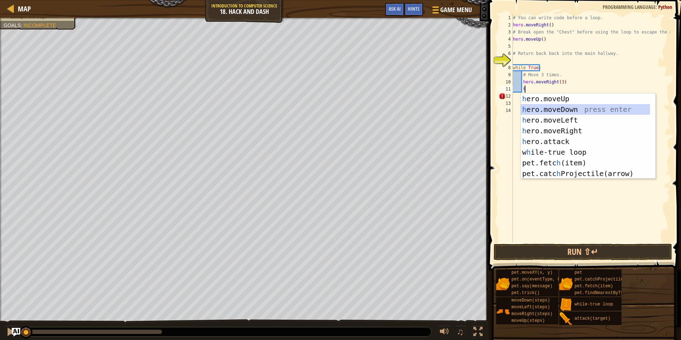
click at [563, 111] on div "h ero.moveUp press enter h ero.moveDown press enter h ero.moveLeft press enter …" at bounding box center [585, 146] width 129 height 107
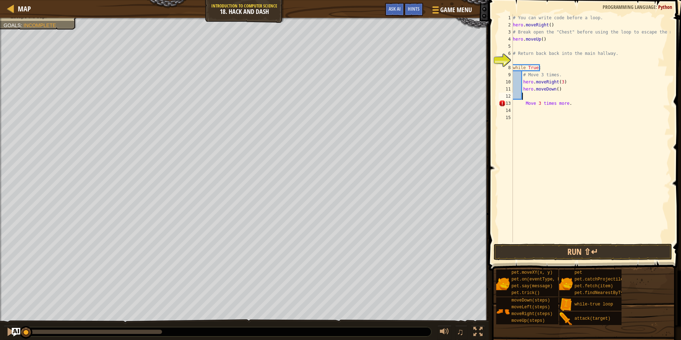
click at [554, 90] on div "# You can write code before a loop. hero . moveRight ( ) # Break open the "Ches…" at bounding box center [590, 135] width 159 height 242
click at [584, 246] on button "Run ⇧↵" at bounding box center [582, 252] width 178 height 16
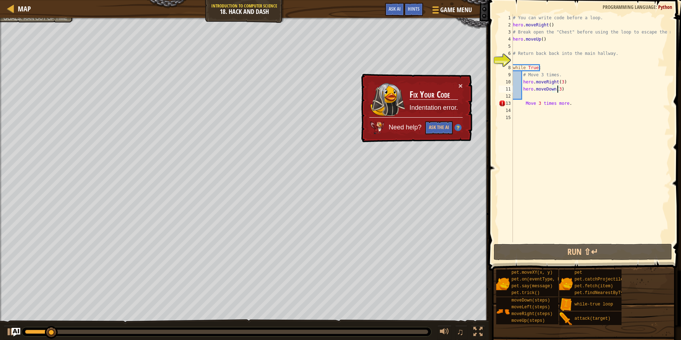
click at [537, 105] on div "# You can write code before a loop. hero . moveRight ( ) # Break open the "Ches…" at bounding box center [590, 135] width 159 height 242
type textarea "Move 3 times more."
click at [535, 104] on div "# You can write code before a loop. hero . moveRight ( ) # Break open the "Ches…" at bounding box center [590, 135] width 159 height 242
click at [539, 104] on div "# You can write code before a loop. hero . moveRight ( ) # Break open the "Ches…" at bounding box center [590, 135] width 159 height 242
click at [459, 88] on button "×" at bounding box center [460, 85] width 4 height 7
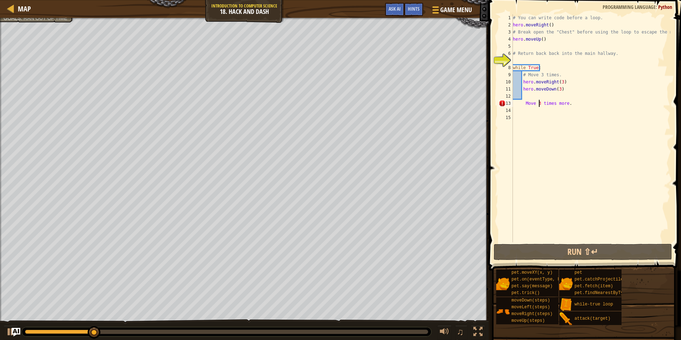
click at [548, 96] on div "# You can write code before a loop. hero . moveRight ( ) # Break open the "Ches…" at bounding box center [590, 135] width 159 height 242
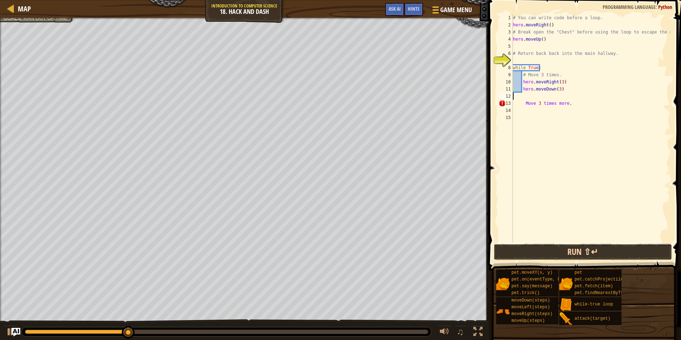
click at [571, 247] on button "Run ⇧↵" at bounding box center [582, 252] width 178 height 16
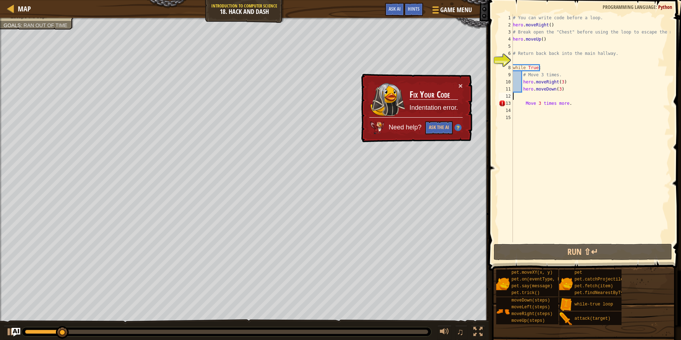
click at [529, 100] on div "# You can write code before a loop. hero . moveRight ( ) # Break open the "Ches…" at bounding box center [590, 135] width 159 height 242
type textarea "Move 3 times more."
click at [533, 102] on div "# You can write code before a loop. hero . moveRight ( ) # Break open the "Ches…" at bounding box center [590, 135] width 159 height 242
click at [535, 102] on div "# You can write code before a loop. hero . moveRight ( ) # Break open the "Ches…" at bounding box center [590, 128] width 159 height 228
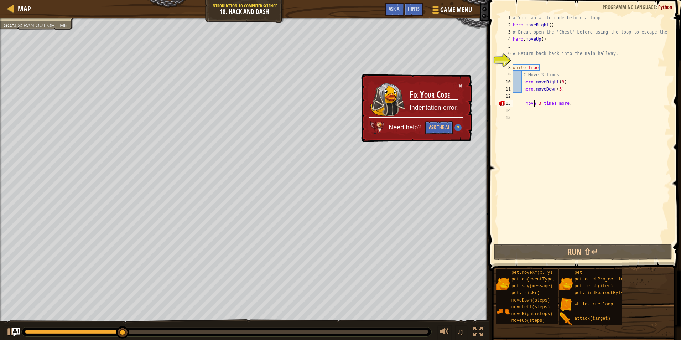
drag, startPoint x: 541, startPoint y: 102, endPoint x: 537, endPoint y: 102, distance: 4.3
click at [538, 102] on div "# You can write code before a loop. hero . moveRight ( ) # Break open the "Ches…" at bounding box center [590, 135] width 159 height 242
click at [534, 102] on div "# You can write code before a loop. hero . moveRight ( ) # Break open the "Ches…" at bounding box center [590, 135] width 159 height 242
click at [514, 63] on div "# You can write code before a loop. hero . moveRight ( ) # Break open the "Ches…" at bounding box center [590, 135] width 159 height 242
click at [522, 104] on div "# You can write code before a loop. hero . moveRight ( ) # Break open the "Ches…" at bounding box center [590, 135] width 159 height 242
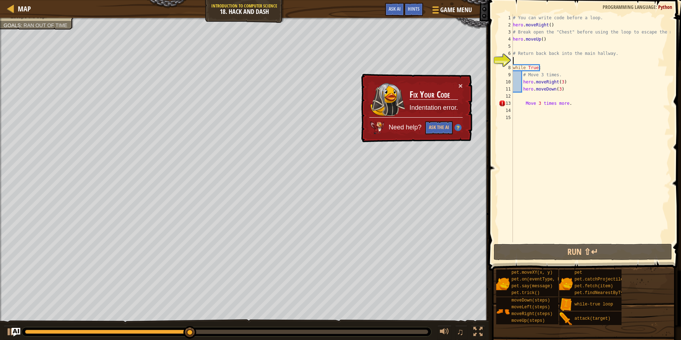
type textarea "Move 3 times more."
click at [528, 104] on div "# You can write code before a loop. hero . moveRight ( ) # Break open the "Ches…" at bounding box center [590, 135] width 159 height 242
drag, startPoint x: 569, startPoint y: 104, endPoint x: 515, endPoint y: 104, distance: 53.4
click at [515, 104] on div "# You can write code before a loop. hero . moveRight ( ) # Break open the "Ches…" at bounding box center [590, 135] width 159 height 242
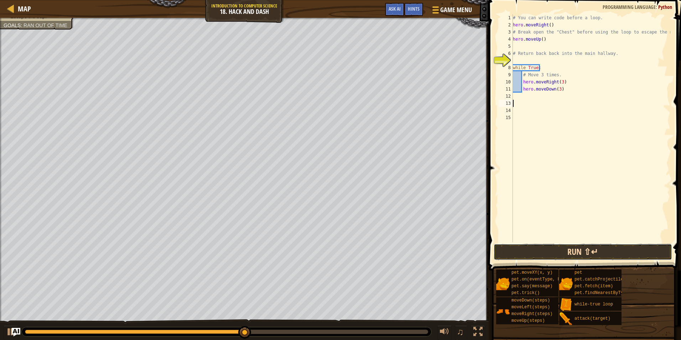
click at [604, 245] on button "Run ⇧↵" at bounding box center [582, 252] width 178 height 16
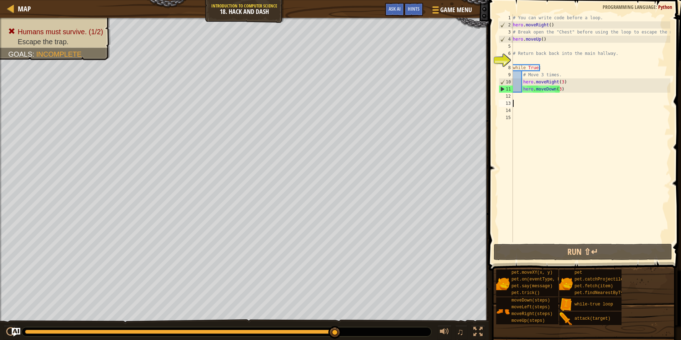
click at [552, 92] on div "# You can write code before a loop. hero . moveRight ( ) # Break open the "Ches…" at bounding box center [590, 135] width 159 height 242
type textarea "hero.moveDown(3)"
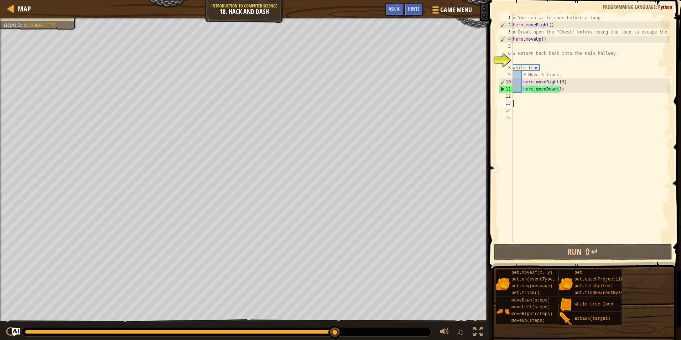
click at [535, 102] on div "# You can write code before a loop. hero . moveRight ( ) # Break open the "Ches…" at bounding box center [590, 135] width 159 height 242
click at [563, 81] on div "# You can write code before a loop. hero . moveRight ( ) # Break open the "Ches…" at bounding box center [590, 135] width 159 height 242
type textarea "hero.moveRight(3)"
click at [524, 45] on div "# You can write code before a loop. hero . moveRight ( ) # Break open the "Ches…" at bounding box center [590, 135] width 159 height 242
type textarea "h"
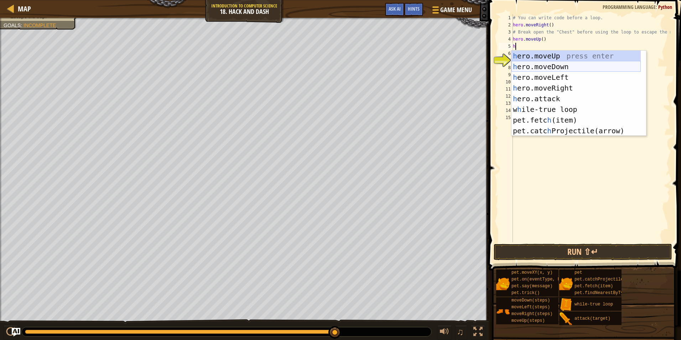
click at [553, 70] on div "h ero.moveUp press enter h ero.moveDown press enter h ero.moveLeft press enter …" at bounding box center [575, 104] width 129 height 107
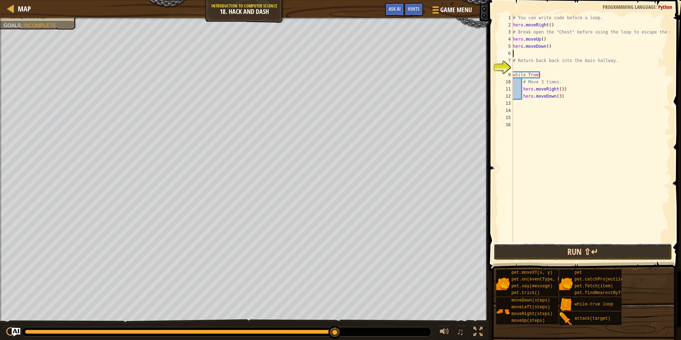
click at [576, 247] on button "Run ⇧↵" at bounding box center [582, 252] width 178 height 16
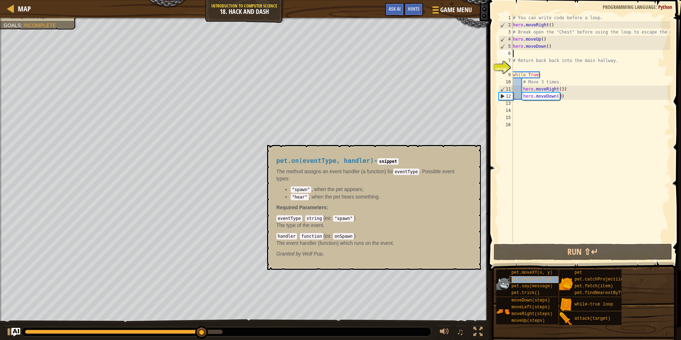
click at [531, 282] on div "pet.on(eventType, handler)" at bounding box center [544, 279] width 68 height 7
click at [537, 188] on div "# You can write code before a loop. hero . moveRight ( ) # Break open the "Ches…" at bounding box center [590, 135] width 159 height 242
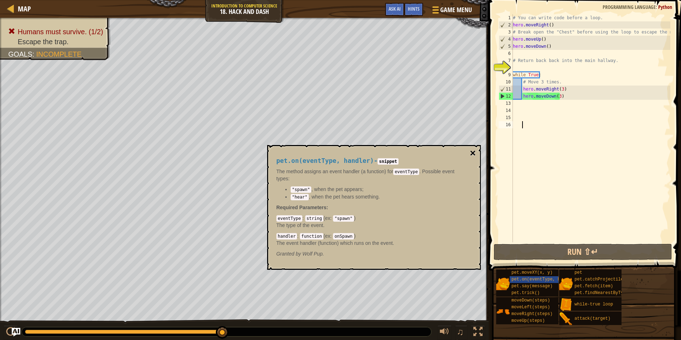
click at [471, 148] on button "×" at bounding box center [473, 153] width 6 height 10
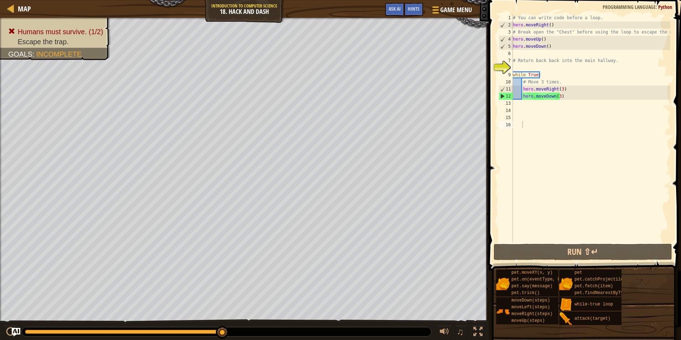
click at [534, 53] on div "# You can write code before a loop. hero . moveRight ( ) # Break open the "Ches…" at bounding box center [590, 135] width 159 height 242
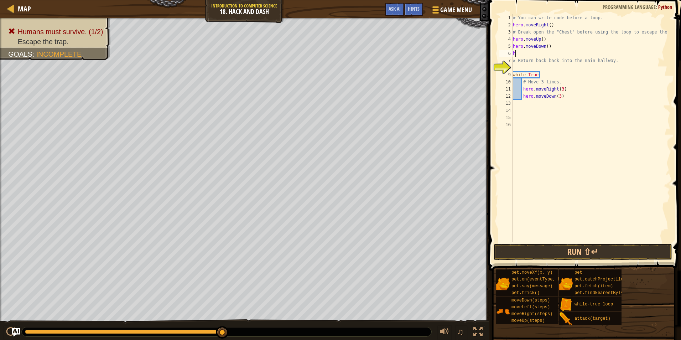
type textarea "her"
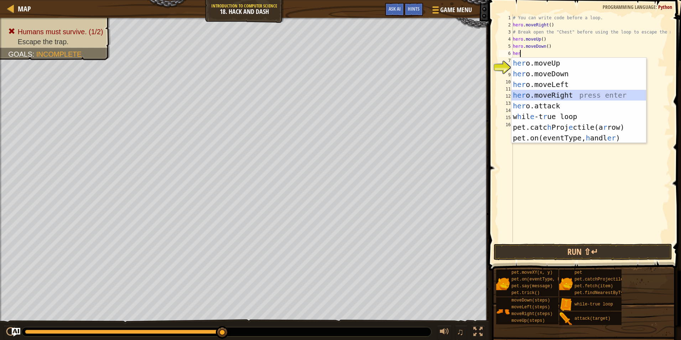
click at [554, 95] on div "her o.moveUp press enter her o.moveDown press enter her o.moveLeft press enter …" at bounding box center [578, 111] width 135 height 107
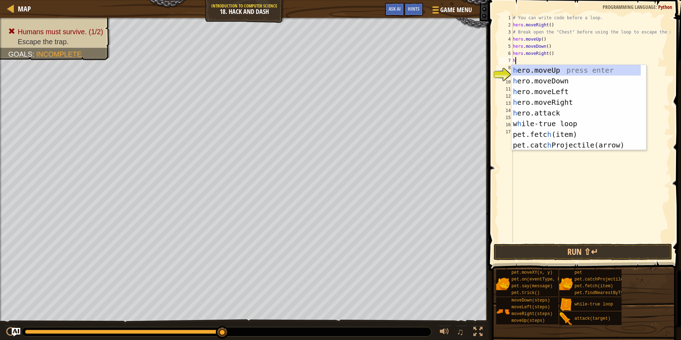
type textarea "her"
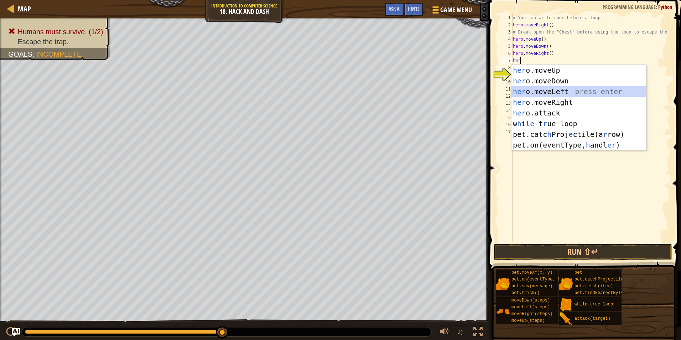
click at [561, 89] on div "her o.moveUp press enter her o.moveDown press enter her o.moveLeft press enter …" at bounding box center [578, 118] width 135 height 107
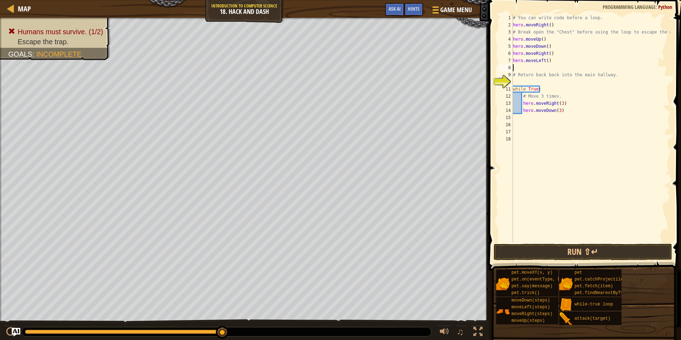
type textarea "h"
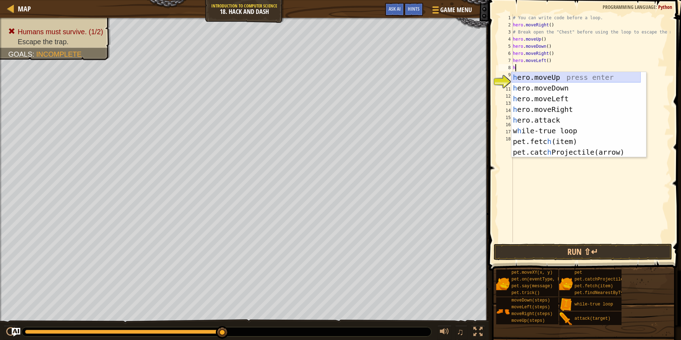
click at [554, 79] on div "h ero.moveUp press enter h ero.moveDown press enter h ero.moveLeft press enter …" at bounding box center [575, 125] width 129 height 107
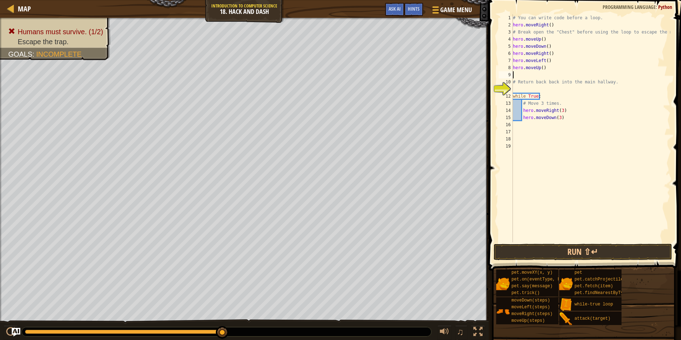
click at [591, 254] on button "Run ⇧↵" at bounding box center [582, 252] width 178 height 16
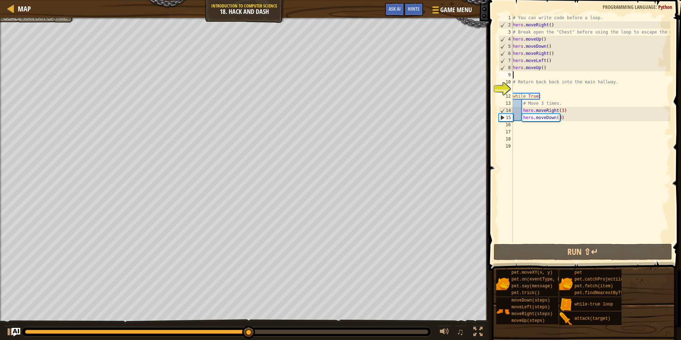
click at [543, 73] on div "# You can write code before a loop. hero . moveRight ( ) # Break open the "Ches…" at bounding box center [590, 135] width 159 height 242
drag, startPoint x: 543, startPoint y: 65, endPoint x: 500, endPoint y: 51, distance: 44.9
click at [500, 51] on div "1 2 3 4 5 6 7 8 9 10 11 12 13 14 15 16 17 18 19 # You can write code before a l…" at bounding box center [583, 128] width 173 height 228
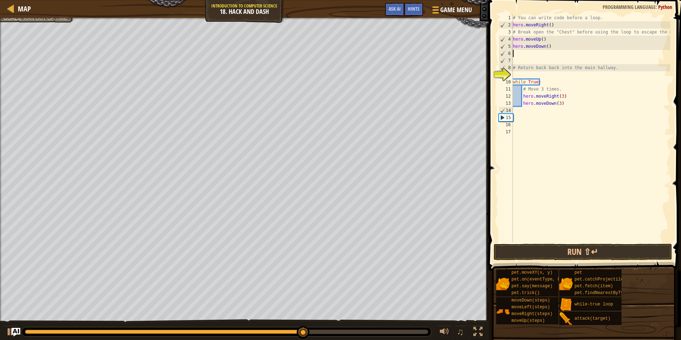
click at [544, 40] on div "# You can write code before a loop. hero . moveRight ( ) # Break open the "Ches…" at bounding box center [590, 135] width 159 height 242
type textarea "hero.moveUp()"
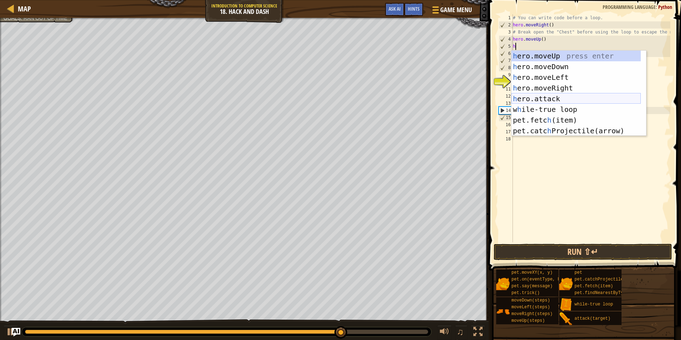
click at [547, 96] on div "h ero.moveUp press enter h ero.moveDown press enter h ero.moveLeft press enter …" at bounding box center [575, 104] width 129 height 107
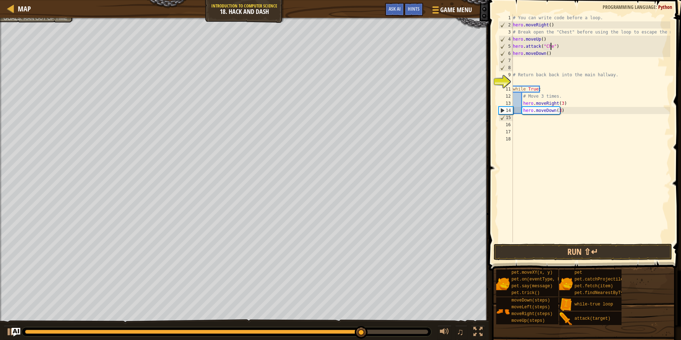
scroll to position [3, 3]
type textarea "hero.attack("Chest")"
click at [621, 67] on div "# You can write code before a loop. hero . moveRight ( ) # Break open the "Ches…" at bounding box center [590, 135] width 159 height 242
click at [591, 243] on span at bounding box center [585, 124] width 198 height 291
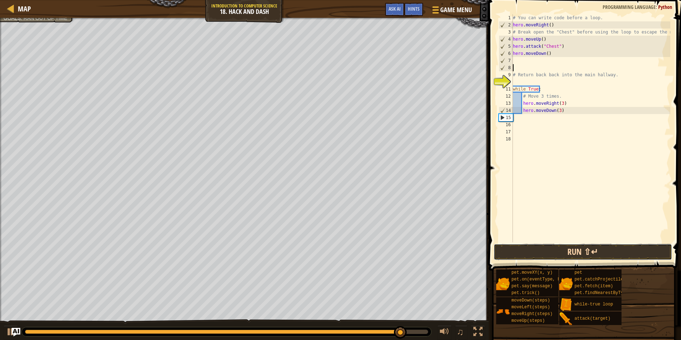
click at [590, 248] on button "Run ⇧↵" at bounding box center [582, 252] width 178 height 16
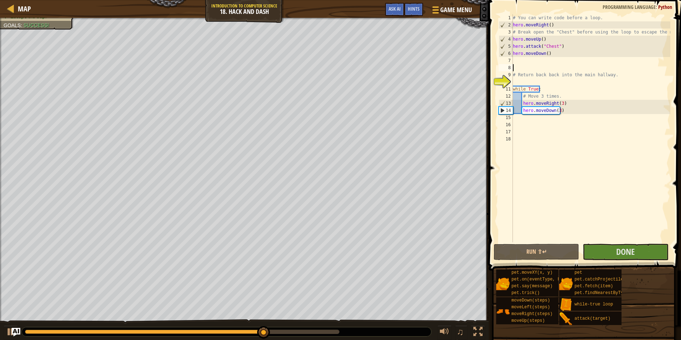
click at [333, 332] on div at bounding box center [182, 331] width 314 height 4
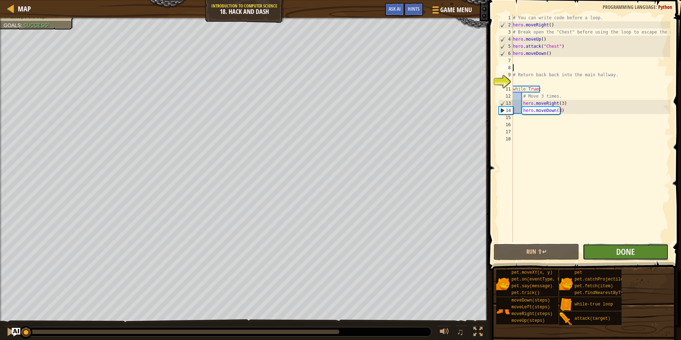
click at [639, 249] on button "Done" at bounding box center [624, 252] width 85 height 16
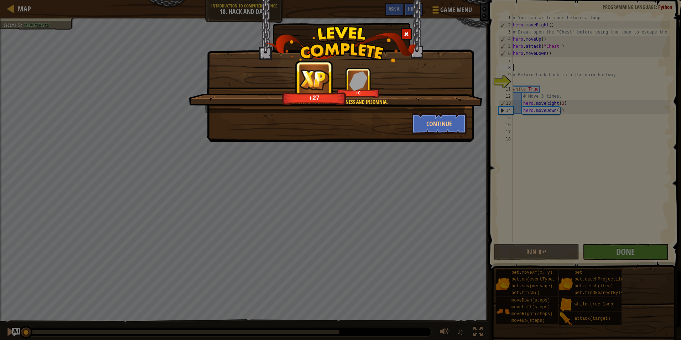
click at [254, 79] on div "+27 +0" at bounding box center [336, 83] width 276 height 30
click at [429, 130] on button "Continue" at bounding box center [439, 123] width 55 height 21
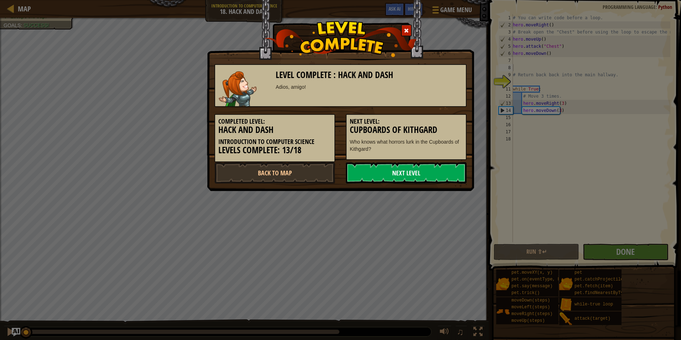
click at [425, 170] on link "Next Level" at bounding box center [406, 172] width 121 height 21
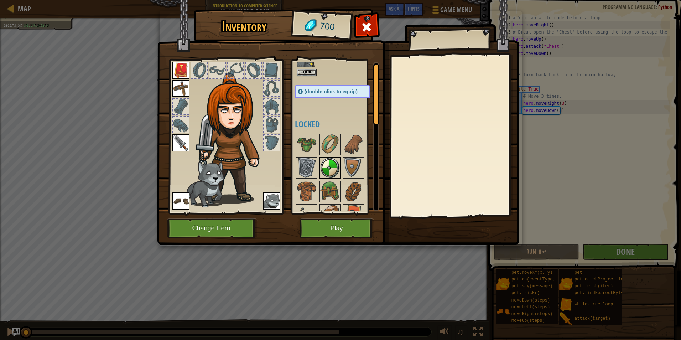
scroll to position [0, 0]
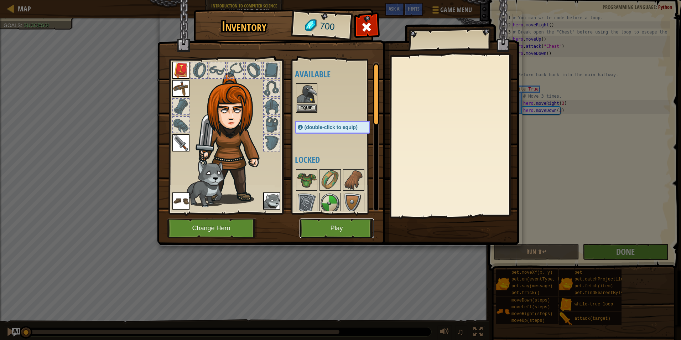
click at [343, 235] on button "Play" at bounding box center [336, 228] width 74 height 20
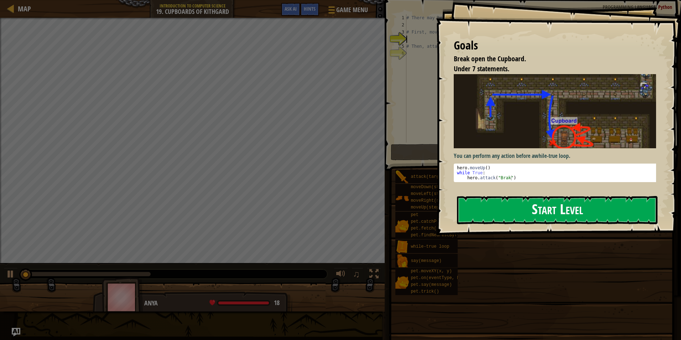
click at [629, 196] on button "Start Level" at bounding box center [557, 210] width 200 height 28
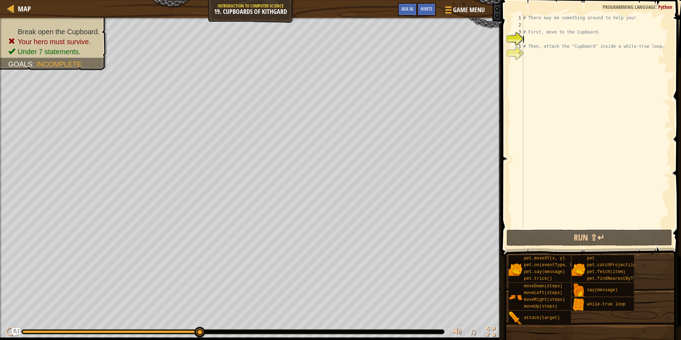
click at [548, 26] on div "# There may be something around to help you! # First, move to the Cupboard. # T…" at bounding box center [596, 128] width 148 height 228
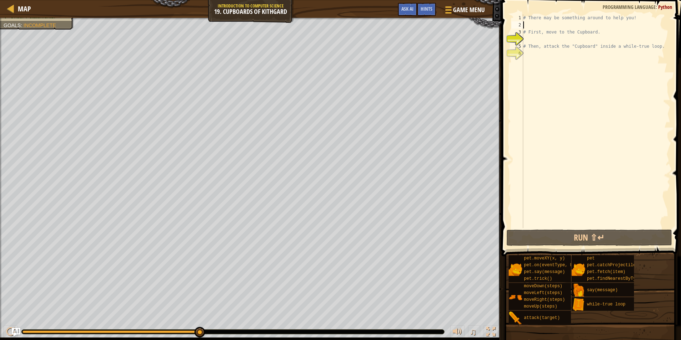
type textarea "h"
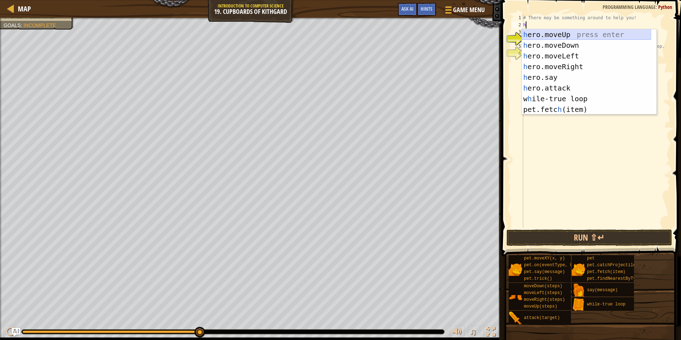
click at [538, 34] on div "h ero.moveUp press enter h ero.moveDown press enter h ero.moveLeft press enter …" at bounding box center [586, 82] width 129 height 107
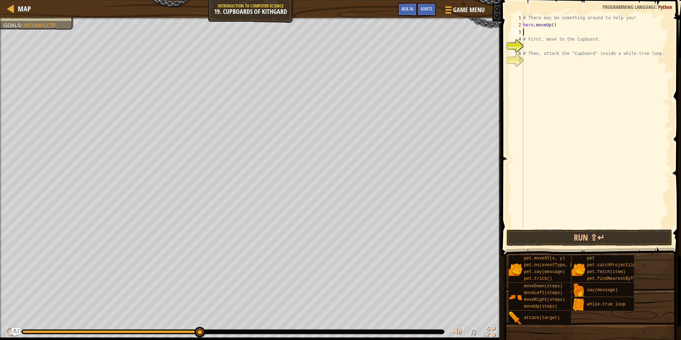
type textarea "h"
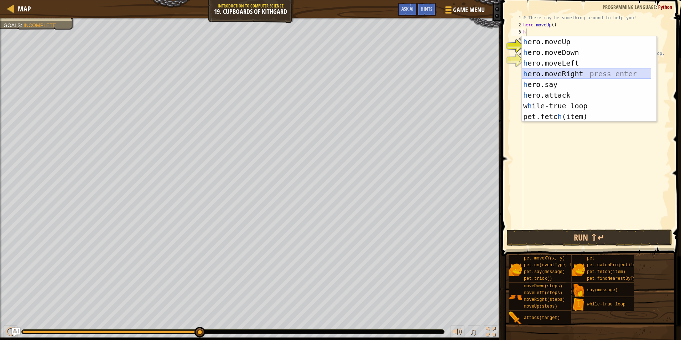
click at [566, 71] on div "h ero.moveUp press enter h ero.moveDown press enter h ero.moveLeft press enter …" at bounding box center [586, 89] width 129 height 107
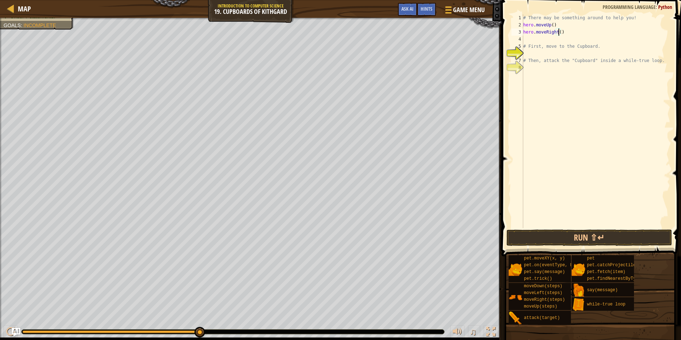
click at [558, 33] on div "# There may be something around to help you! hero . moveUp ( ) hero . moveRight…" at bounding box center [596, 128] width 148 height 228
type textarea "hero.moveRight(2)"
click at [534, 40] on div "# There may be something around to help you! hero . moveUp ( ) hero . moveRight…" at bounding box center [596, 128] width 148 height 228
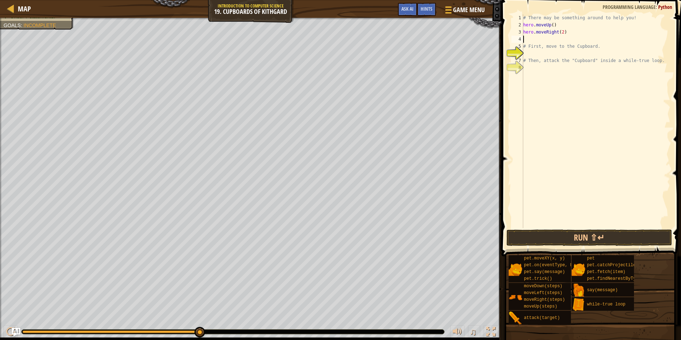
type textarea "h"
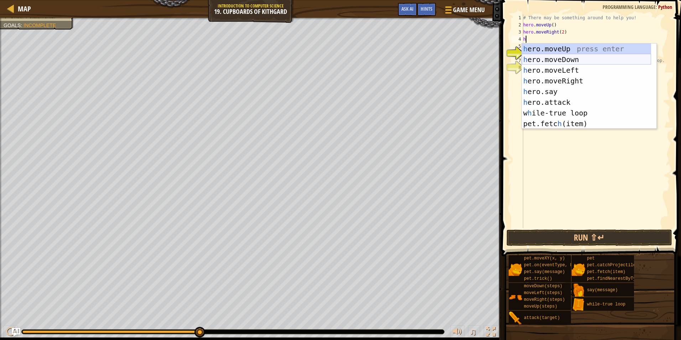
click at [551, 61] on div "h ero.moveUp press enter h ero.moveDown press enter h ero.moveLeft press enter …" at bounding box center [586, 96] width 129 height 107
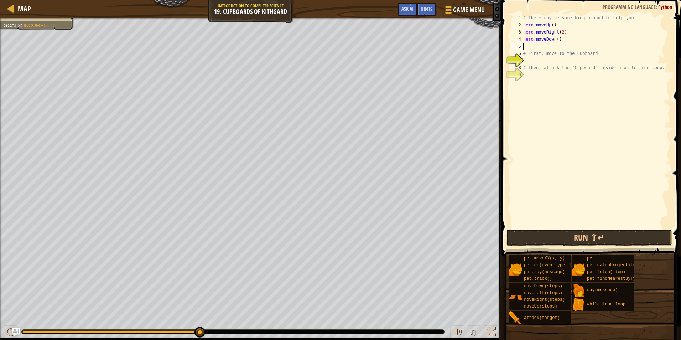
click at [556, 37] on div "# There may be something around to help you! hero . moveUp ( ) hero . moveRight…" at bounding box center [596, 128] width 148 height 228
type textarea "hero.moveDown(2)"
click at [530, 49] on div "# There may be something around to help you! hero . moveUp ( ) hero . moveRight…" at bounding box center [596, 128] width 148 height 228
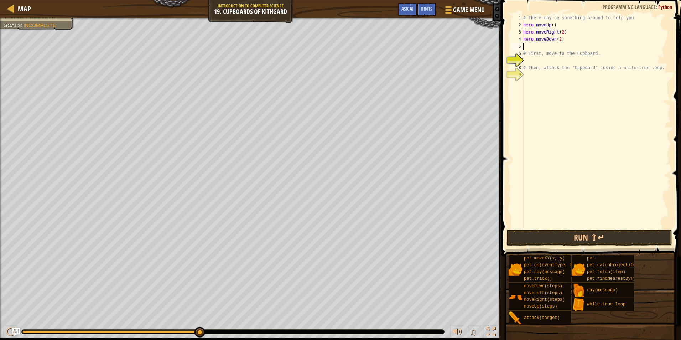
type textarea "h"
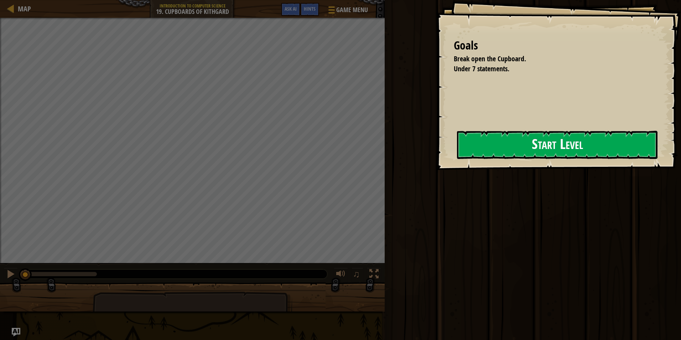
click at [463, 165] on div "Goals Break open the Cupboard. Under 7 statements. Start Level Error loading fr…" at bounding box center [558, 85] width 245 height 170
click at [492, 120] on div "Goals Break open the Cupboard. Under 7 statements. Start Level Error loading fr…" at bounding box center [558, 85] width 245 height 170
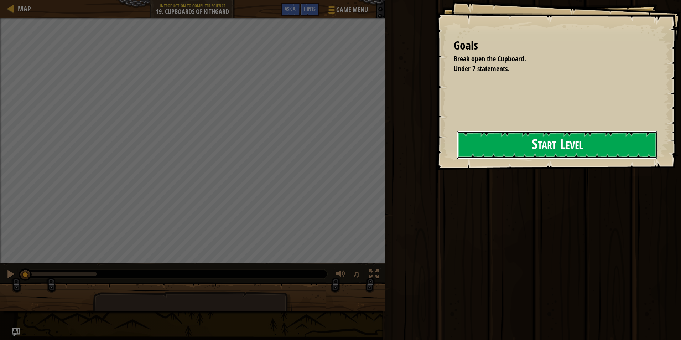
click at [497, 139] on button "Start Level" at bounding box center [557, 145] width 200 height 28
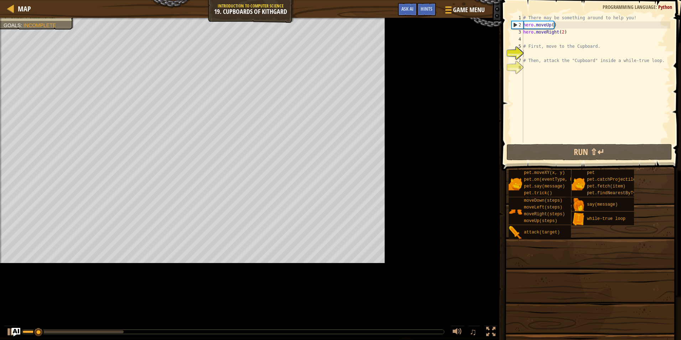
click at [440, 45] on div "Break open the Cupboard. Your hero must survive. Under 7 statements. Goals : In…" at bounding box center [250, 177] width 501 height 319
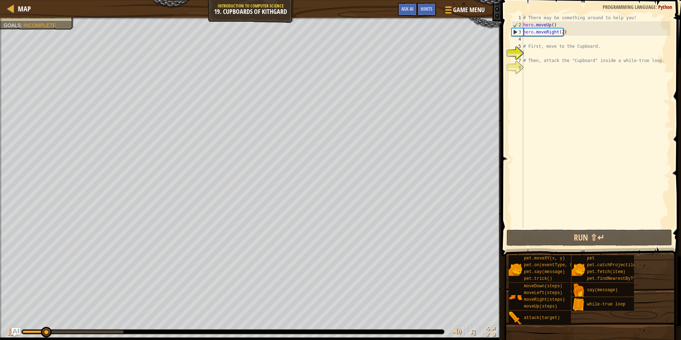
type textarea "# First, move to the Cupboard."
click at [533, 46] on div "# There may be something around to help you! hero . moveUp ( ) hero . moveRight…" at bounding box center [596, 128] width 148 height 228
click at [533, 42] on div "# There may be something around to help you! hero . moveUp ( ) hero . moveRight…" at bounding box center [596, 128] width 148 height 228
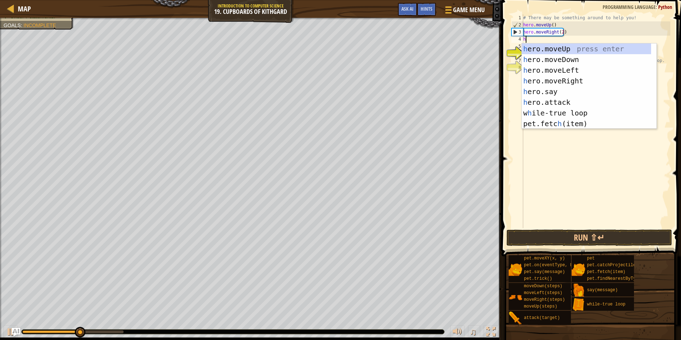
type textarea "her"
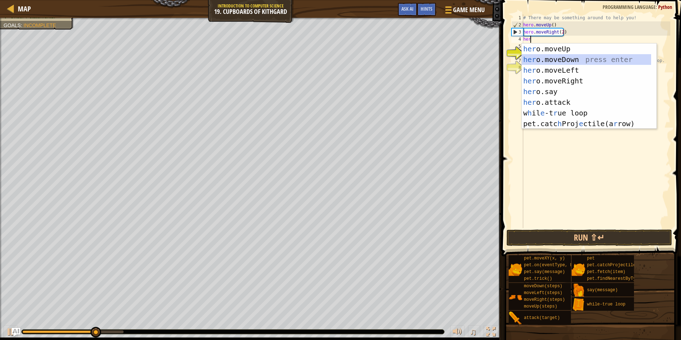
click at [595, 63] on div "her o.moveUp press enter her o.moveDown press enter her o.moveLeft press enter …" at bounding box center [586, 96] width 129 height 107
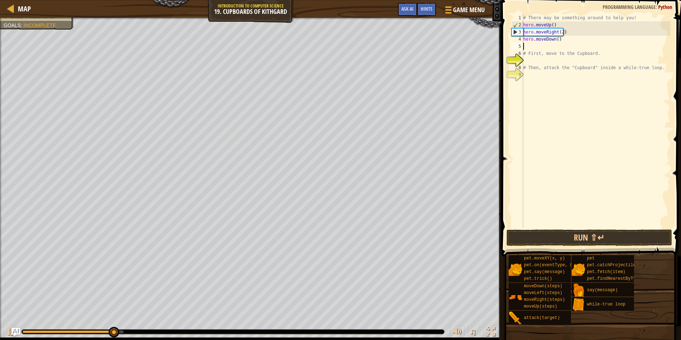
click at [554, 39] on div "# There may be something around to help you! hero . moveUp ( ) hero . moveRight…" at bounding box center [596, 128] width 148 height 228
click at [555, 39] on div "# There may be something around to help you! hero . moveUp ( ) hero . moveRight…" at bounding box center [596, 128] width 148 height 228
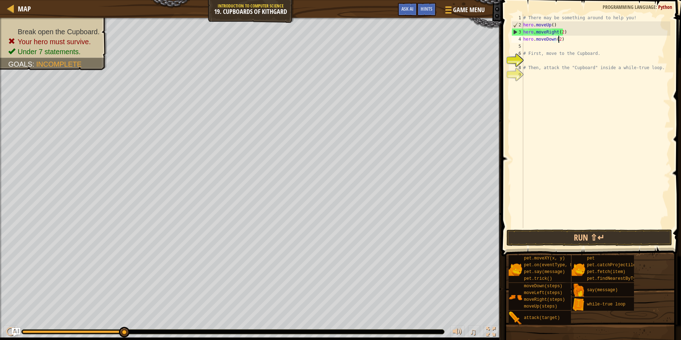
scroll to position [3, 2]
click at [542, 50] on div "# There may be something around to help you! hero . moveUp ( ) hero . moveRight…" at bounding box center [596, 128] width 148 height 228
type textarea "# First, move to the Cupboard."
click at [534, 48] on div "# There may be something around to help you! hero . moveUp ( ) hero . moveRight…" at bounding box center [596, 128] width 148 height 228
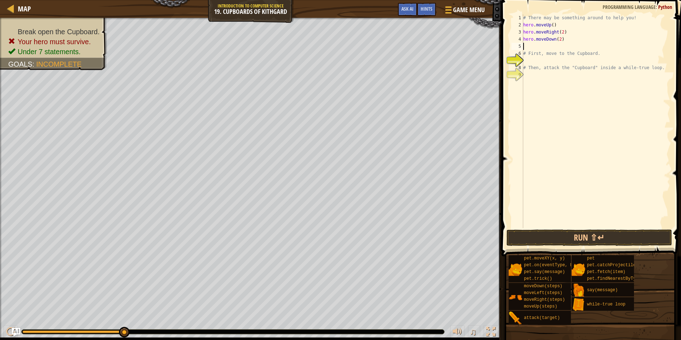
type textarea "W"
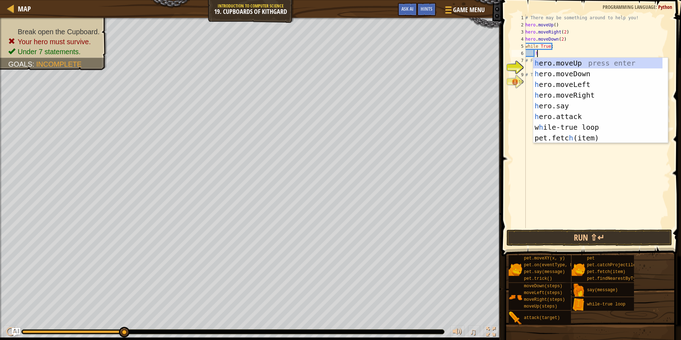
scroll to position [3, 0]
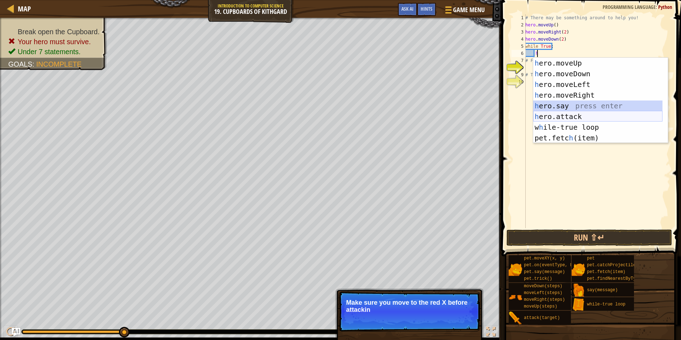
drag, startPoint x: 560, startPoint y: 110, endPoint x: 563, endPoint y: 114, distance: 4.6
click at [563, 114] on div "h ero.moveUp press enter h ero.moveDown press enter h ero.moveLeft press enter …" at bounding box center [597, 111] width 129 height 107
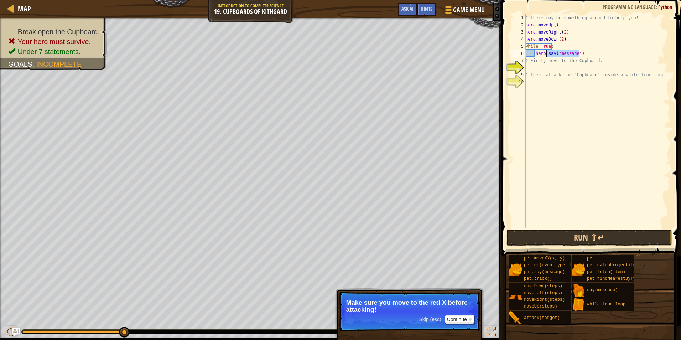
drag, startPoint x: 578, startPoint y: 53, endPoint x: 547, endPoint y: 53, distance: 31.0
click at [547, 53] on div "# There may be something around to help you! hero . moveUp ( ) hero . moveRight…" at bounding box center [597, 128] width 146 height 228
type textarea "hero.attack("Cupboard")"
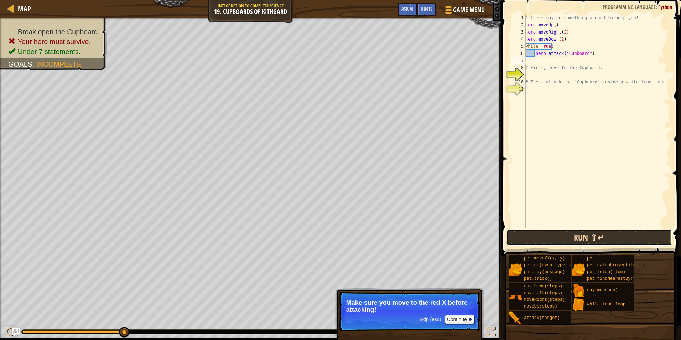
click at [595, 245] on button "Run ⇧↵" at bounding box center [589, 237] width 166 height 16
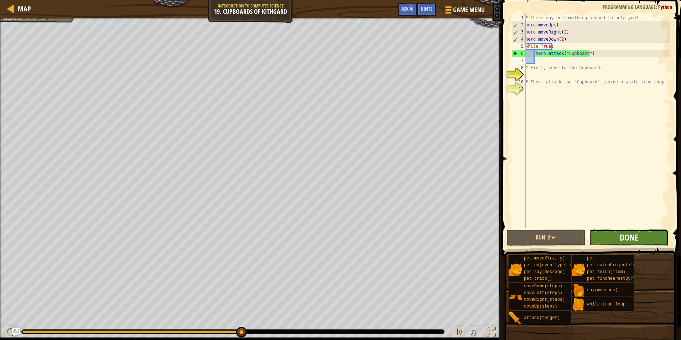
click at [636, 237] on span "Done" at bounding box center [629, 236] width 19 height 11
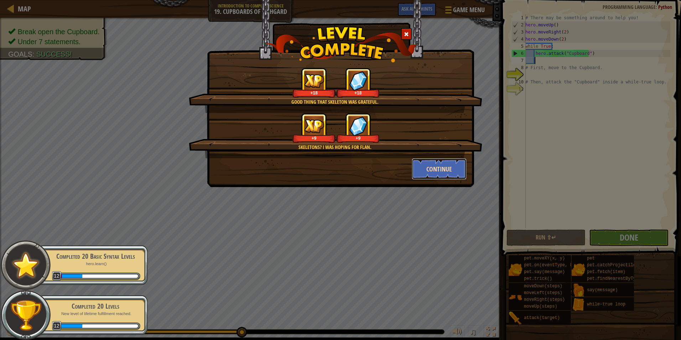
click at [436, 171] on button "Continue" at bounding box center [439, 168] width 55 height 21
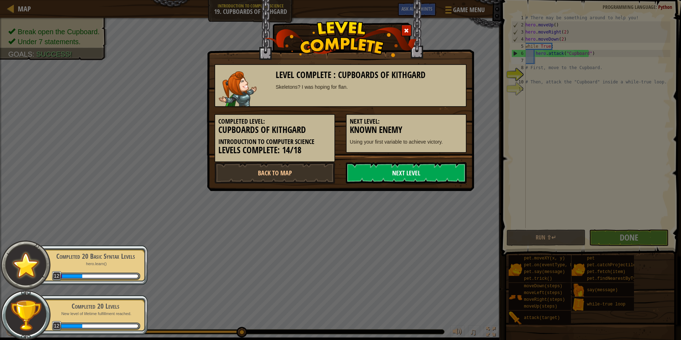
click at [427, 174] on link "Next Level" at bounding box center [406, 172] width 121 height 21
click at [424, 166] on link "Next Level" at bounding box center [406, 172] width 121 height 21
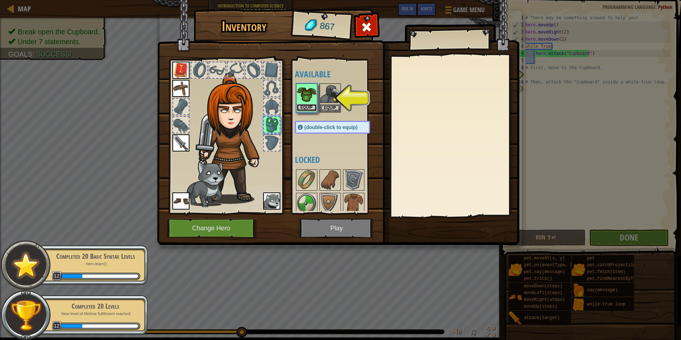
click at [308, 106] on button "Equip" at bounding box center [307, 107] width 20 height 7
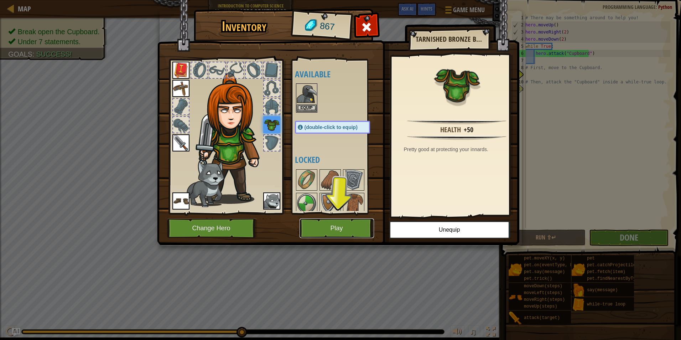
click at [352, 226] on button "Play" at bounding box center [336, 228] width 74 height 20
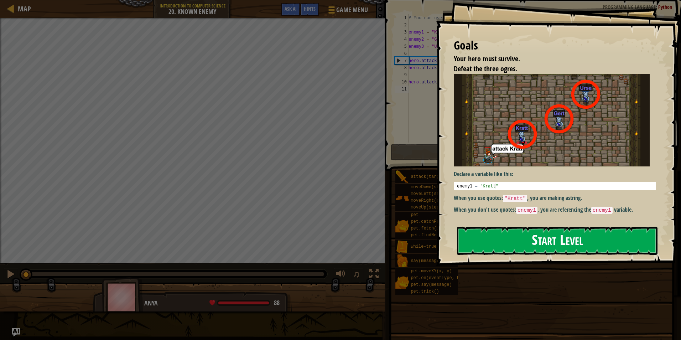
click at [522, 236] on button "Start Level" at bounding box center [557, 240] width 200 height 28
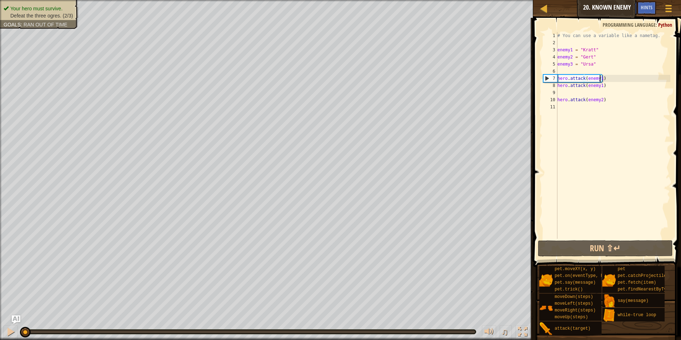
click at [599, 78] on div "# You can use a variable like a nametag. enemy1 = "Kratt" enemy2 = "Gert" enemy…" at bounding box center [613, 142] width 114 height 221
type textarea "hero.attack(enemy1)"
click at [594, 84] on div "# You can use a variable like a nametag. enemy1 = "Kratt" enemy2 = "Gert" enemy…" at bounding box center [613, 142] width 114 height 221
click at [590, 88] on div "# You can use a variable like a nametag. enemy1 = "Kratt" enemy2 = "Gert" enemy…" at bounding box center [613, 142] width 114 height 221
click at [575, 94] on div "# You can use a variable like a nametag. enemy1 = "Kratt" enemy2 = "Gert" enemy…" at bounding box center [613, 142] width 114 height 221
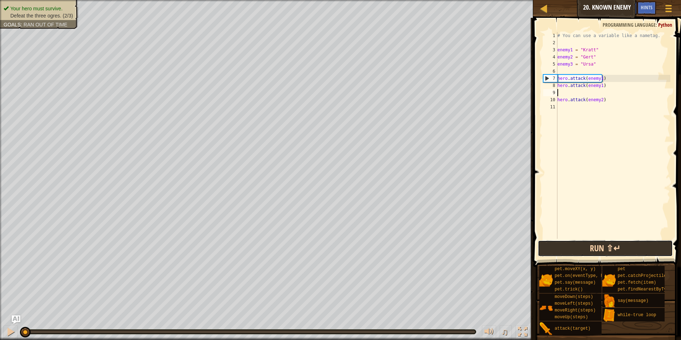
click at [591, 242] on button "Run ⇧↵" at bounding box center [605, 248] width 135 height 16
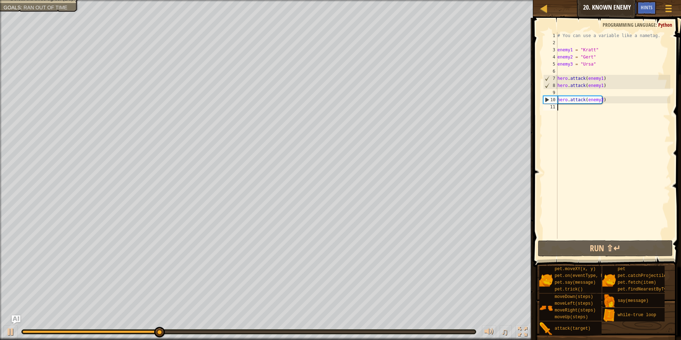
click at [567, 118] on div "# You can use a variable like a nametag. enemy1 = "Kratt" enemy2 = "Gert" enemy…" at bounding box center [613, 142] width 114 height 221
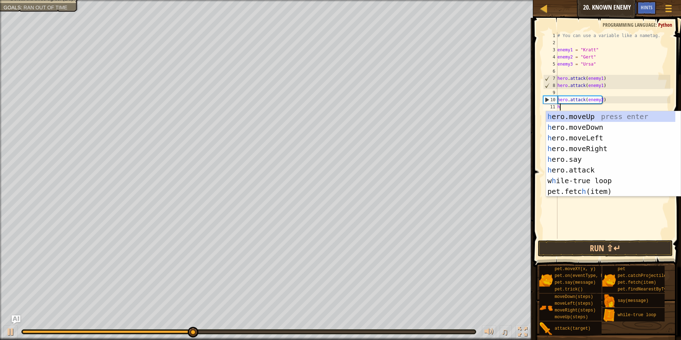
scroll to position [3, 0]
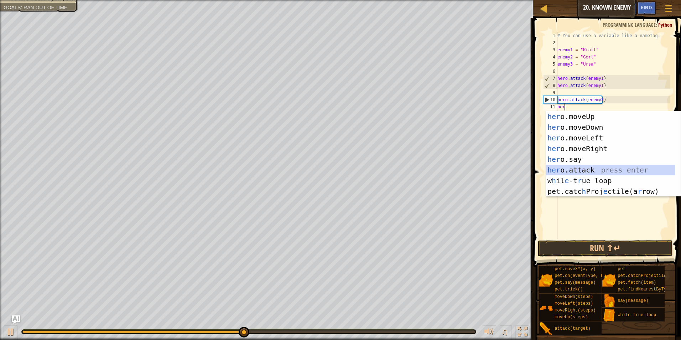
click at [587, 171] on div "her o.moveUp press enter her o.moveDown press enter her o.moveLeft press enter …" at bounding box center [610, 164] width 129 height 107
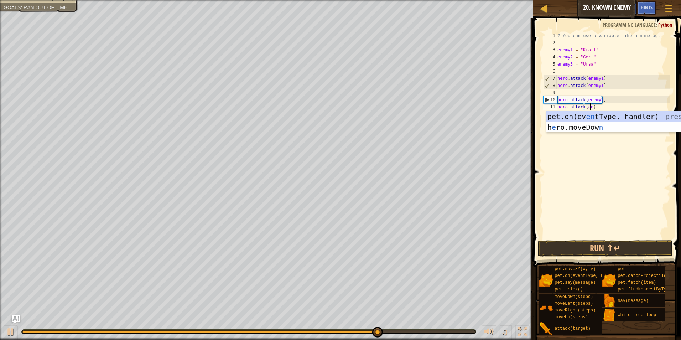
scroll to position [3, 3]
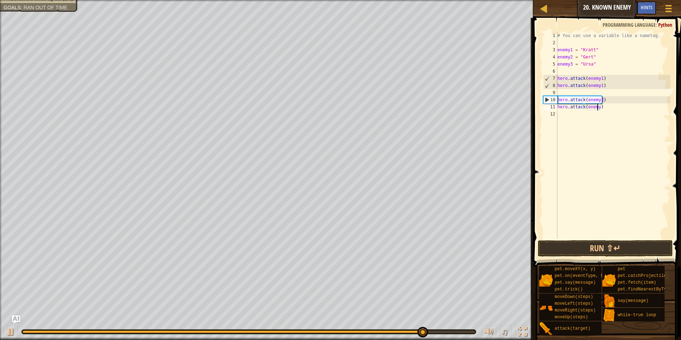
type textarea "hero.attack(enemy3)"
click at [643, 162] on div "# You can use a variable like a nametag. enemy1 = "Kratt" enemy2 = "Gert" enemy…" at bounding box center [613, 142] width 114 height 221
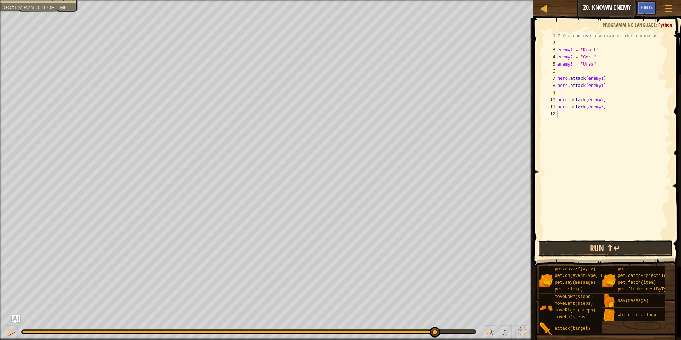
click at [622, 250] on button "Run ⇧↵" at bounding box center [605, 248] width 135 height 16
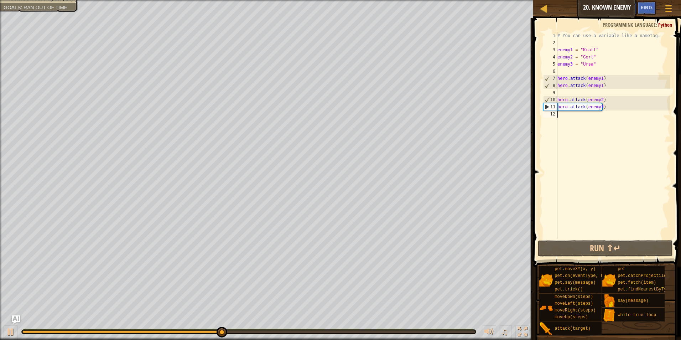
click at [594, 121] on div "# You can use a variable like a nametag. enemy1 = "Kratt" enemy2 = "Gert" enemy…" at bounding box center [613, 142] width 114 height 221
click at [616, 95] on div "# You can use a variable like a nametag. enemy1 = "Kratt" enemy2 = "Gert" enemy…" at bounding box center [613, 142] width 114 height 221
click at [607, 69] on div "# You can use a variable like a nametag. enemy1 = "Kratt" enemy2 = "Gert" enemy…" at bounding box center [613, 142] width 114 height 221
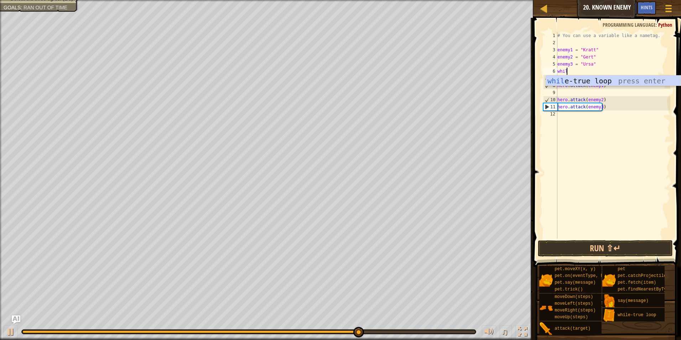
type textarea "while"
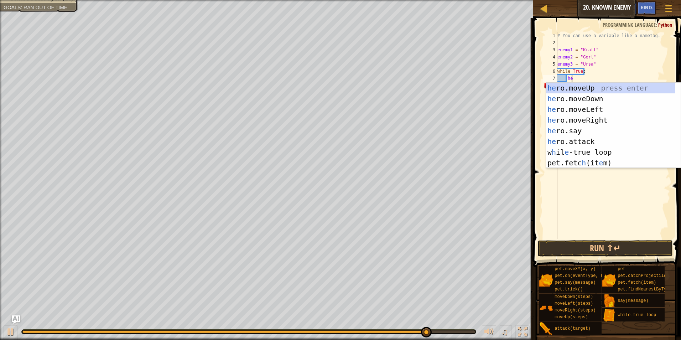
scroll to position [3, 1]
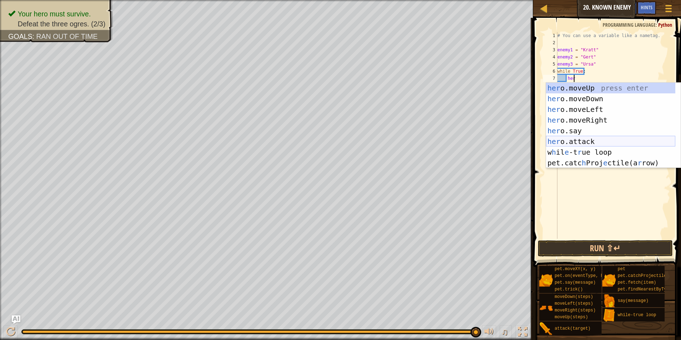
click at [597, 140] on div "her o.moveUp press enter her o.moveDown press enter her o.moveLeft press enter …" at bounding box center [610, 136] width 129 height 107
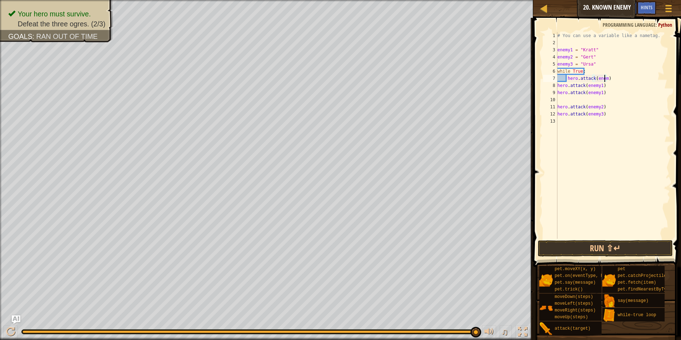
scroll to position [3, 4]
type textarea "hero.attack(enemy1)"
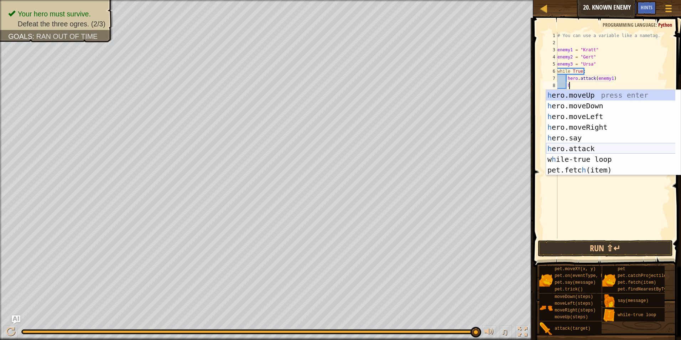
click at [590, 148] on div "h ero.moveUp press enter h ero.moveDown press enter h ero.moveLeft press enter …" at bounding box center [613, 143] width 135 height 107
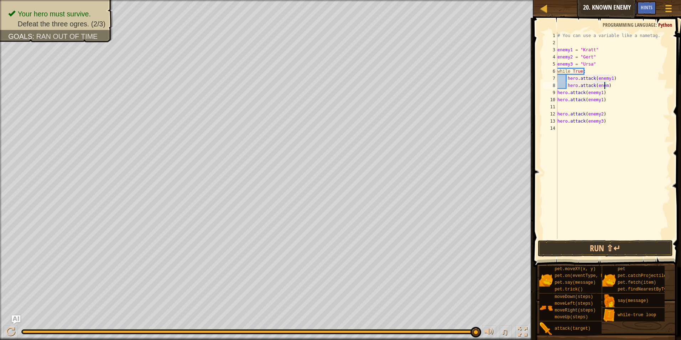
scroll to position [3, 4]
type textarea "hero.attack(enemy2)"
click at [624, 87] on div "# You can use a variable like a nametag. enemy1 = "Kratt" enemy2 = "Gert" enemy…" at bounding box center [613, 142] width 114 height 221
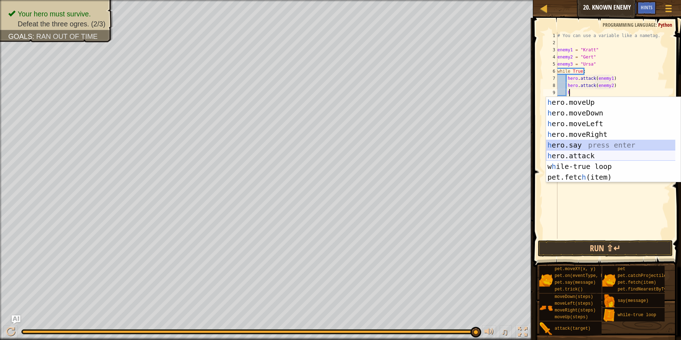
drag, startPoint x: 607, startPoint y: 150, endPoint x: 611, endPoint y: 153, distance: 5.6
click at [611, 153] on div "h ero.moveUp press enter h ero.moveDown press enter h ero.moveLeft press enter …" at bounding box center [613, 150] width 135 height 107
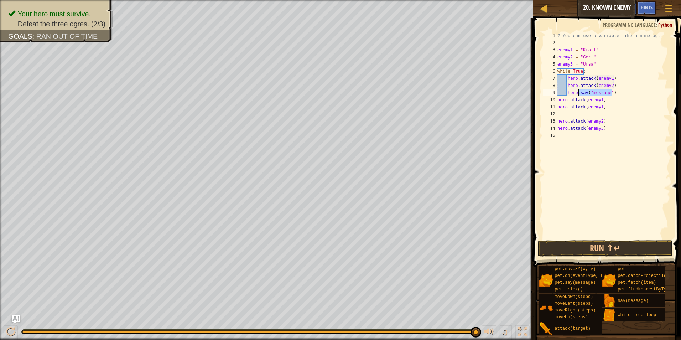
drag, startPoint x: 615, startPoint y: 93, endPoint x: 579, endPoint y: 96, distance: 36.4
click at [579, 96] on div "# You can use a variable like a nametag. enemy1 = "Kratt" enemy2 = "Gert" enemy…" at bounding box center [613, 142] width 114 height 221
type textarea "hero.attack(enemy3)"
click at [662, 180] on div "# You can use a variable like a nametag. enemy1 = "Kratt" enemy2 = "Gert" enemy…" at bounding box center [613, 142] width 114 height 221
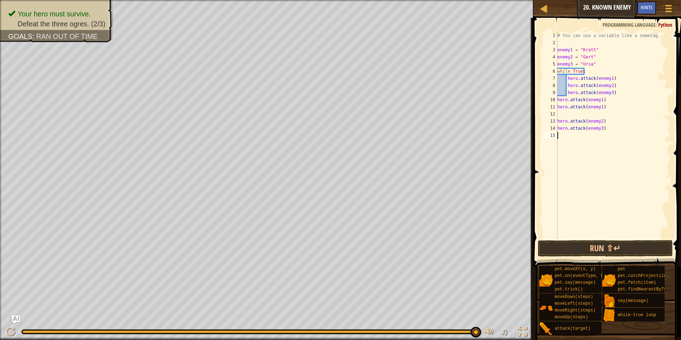
scroll to position [3, 0]
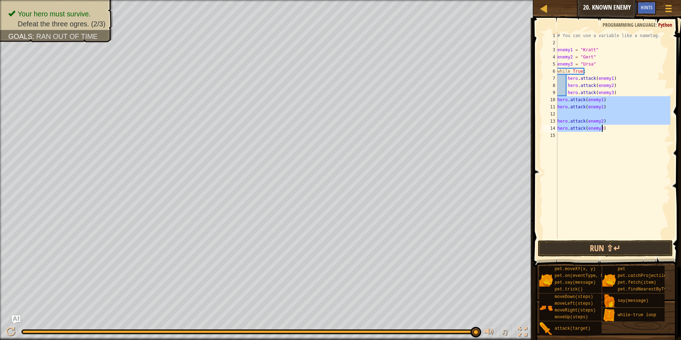
drag, startPoint x: 558, startPoint y: 100, endPoint x: 602, endPoint y: 130, distance: 53.8
click at [602, 130] on div "# You can use a variable like a nametag. enemy1 = "Kratt" enemy2 = "Gert" enemy…" at bounding box center [613, 142] width 114 height 221
type textarea "hero.attack(enemy2) hero.attack(enemy3)"
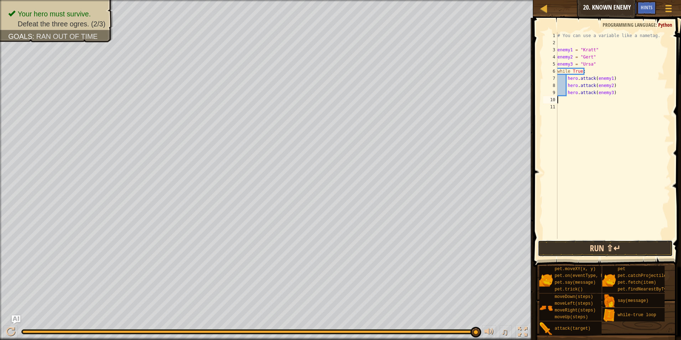
click at [621, 244] on button "Run ⇧↵" at bounding box center [605, 248] width 135 height 16
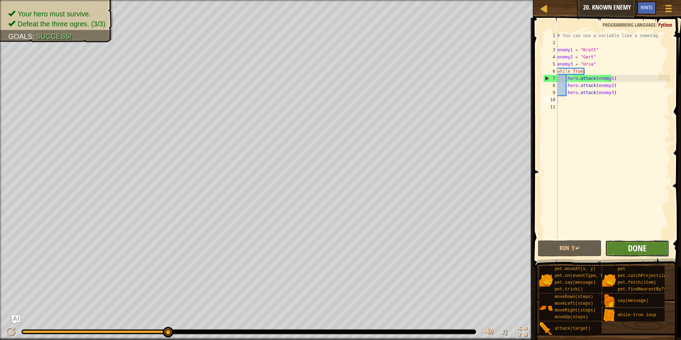
click at [629, 249] on span "Done" at bounding box center [637, 247] width 19 height 11
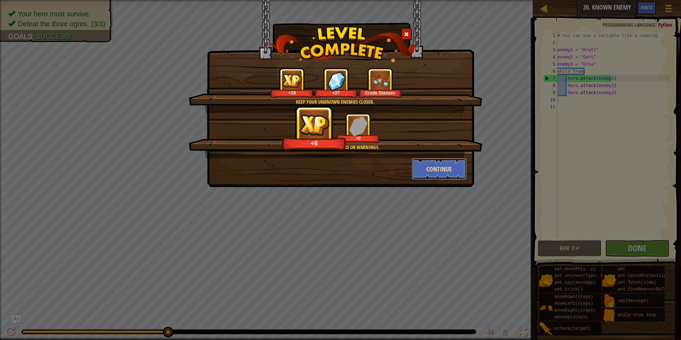
click at [431, 161] on button "Continue" at bounding box center [439, 168] width 55 height 21
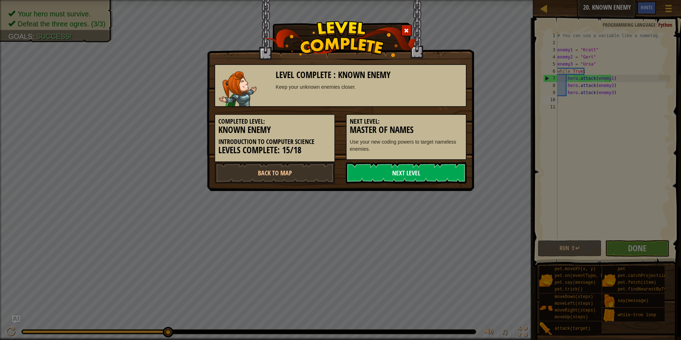
click at [405, 181] on link "Next Level" at bounding box center [406, 172] width 121 height 21
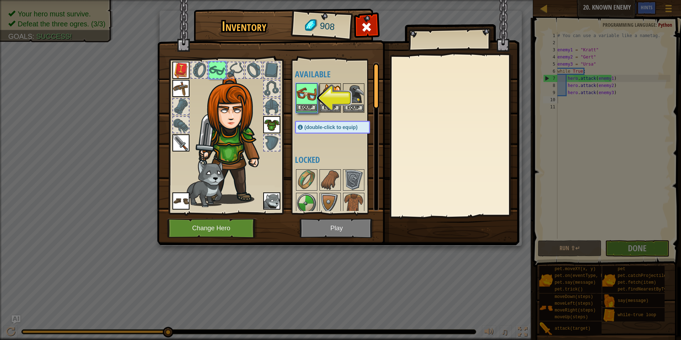
click at [299, 101] on img at bounding box center [307, 94] width 20 height 20
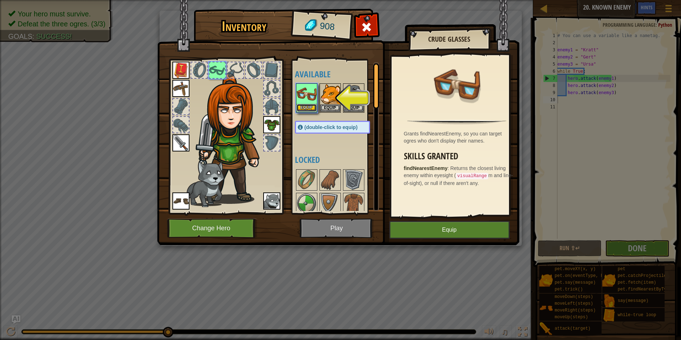
click at [305, 108] on button "Equip" at bounding box center [307, 107] width 20 height 7
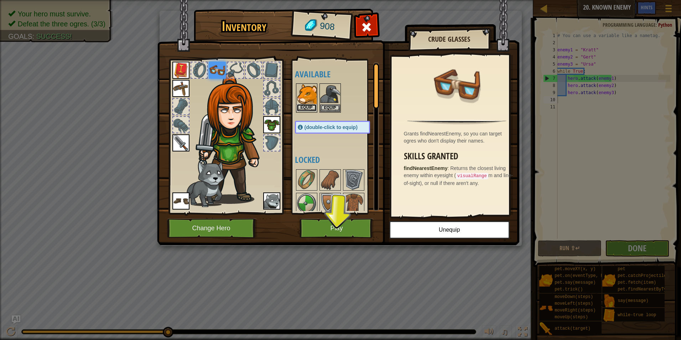
click at [304, 110] on button "Equip" at bounding box center [307, 107] width 20 height 7
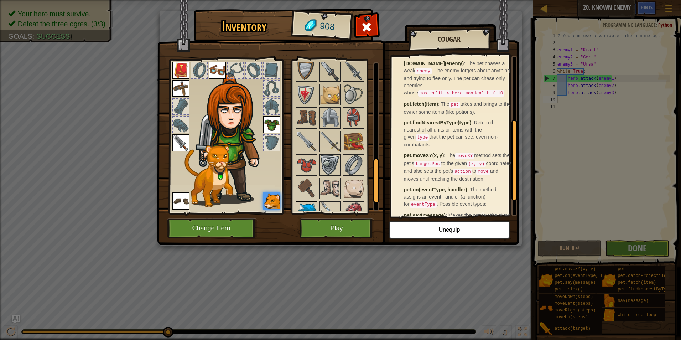
scroll to position [357, 0]
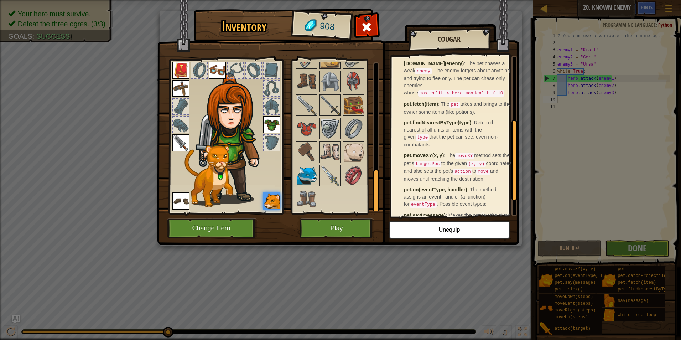
click at [309, 169] on img at bounding box center [307, 176] width 20 height 20
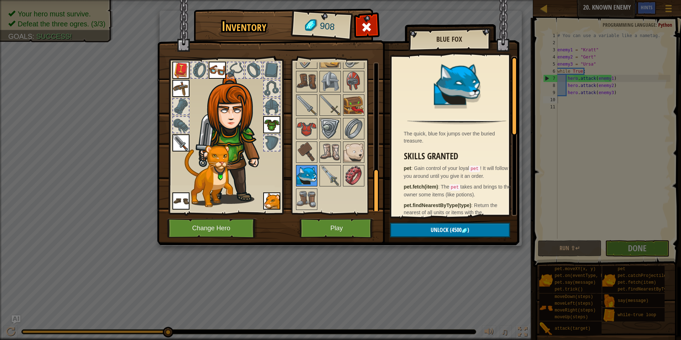
click at [317, 179] on div "Available Equip Equip Equip Equip Equip Equip Equip Equip (double-click to equi…" at bounding box center [339, 136] width 89 height 148
click at [323, 179] on img at bounding box center [330, 176] width 20 height 20
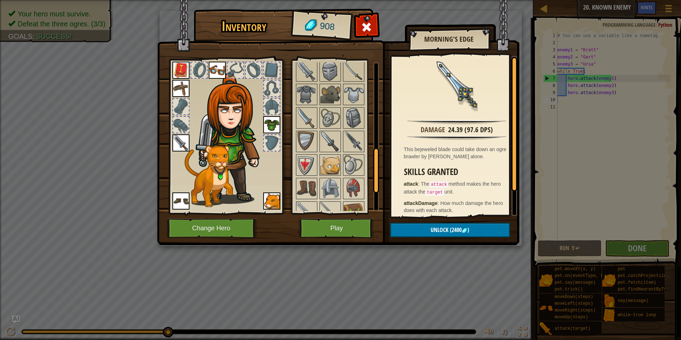
scroll to position [321, 0]
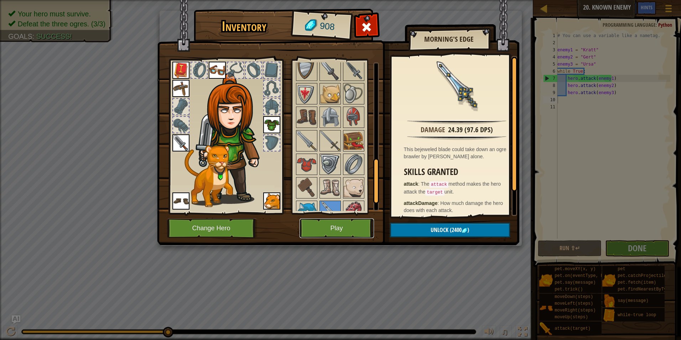
click at [336, 227] on button "Play" at bounding box center [336, 228] width 74 height 20
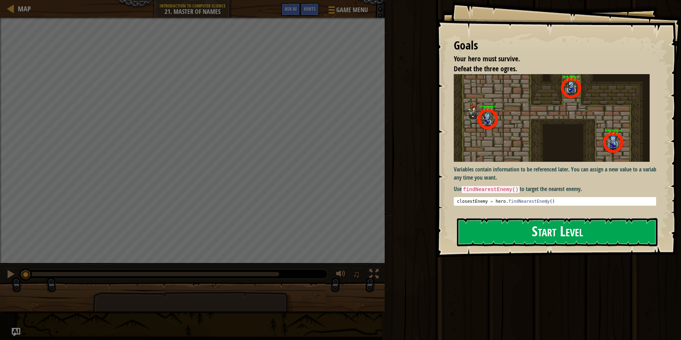
click at [621, 121] on img at bounding box center [552, 118] width 196 height 88
click at [616, 159] on img at bounding box center [552, 118] width 196 height 88
drag, startPoint x: 606, startPoint y: 207, endPoint x: 603, endPoint y: 216, distance: 10.3
click at [603, 215] on div "Goals Your hero must survive. Defeat the three ogres. Variables contain informa…" at bounding box center [558, 128] width 245 height 257
